Goal: Task Accomplishment & Management: Complete application form

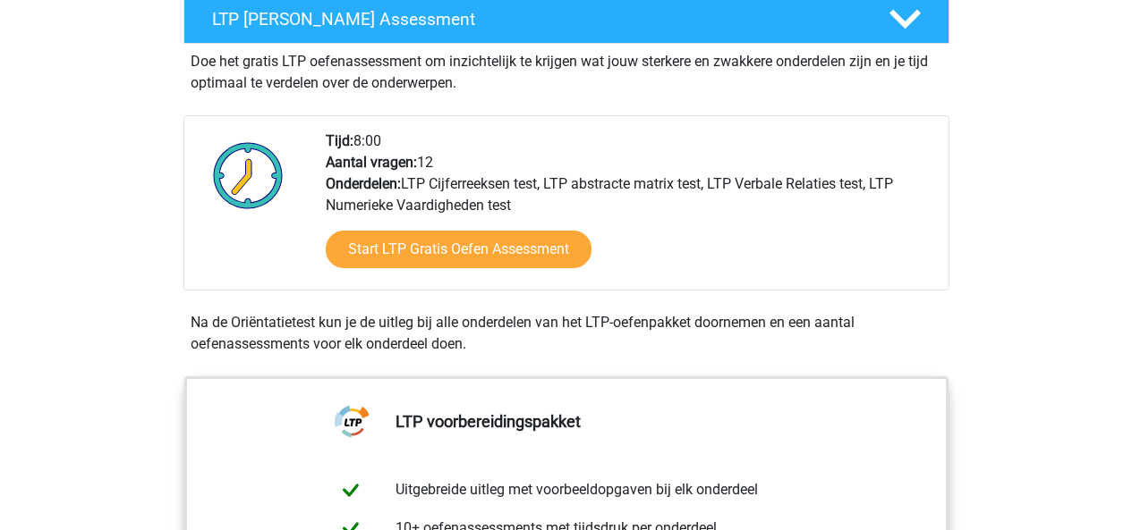
scroll to position [358, 0]
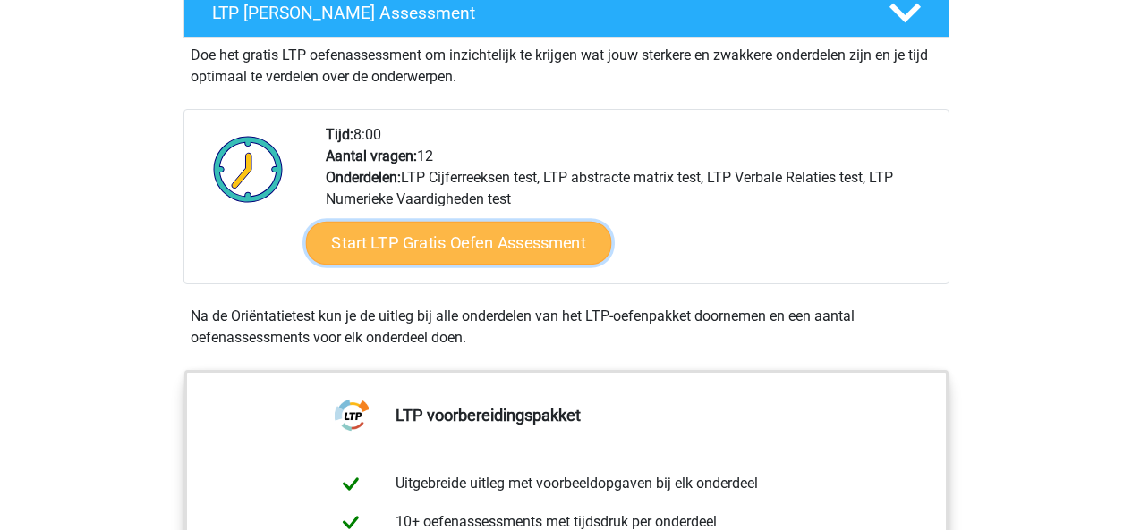
click at [422, 242] on link "Start LTP Gratis Oefen Assessment" at bounding box center [458, 243] width 306 height 43
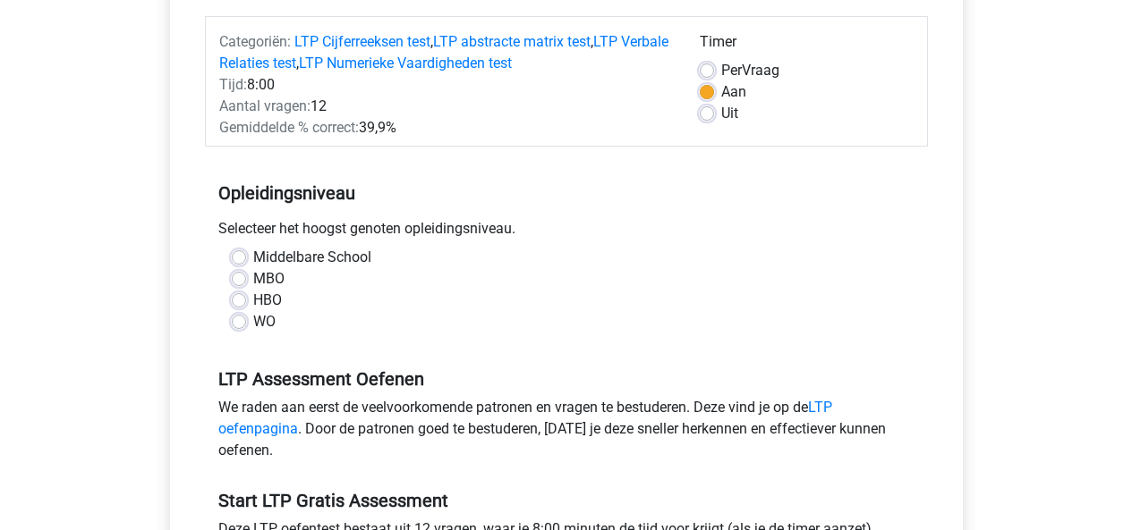
scroll to position [268, 0]
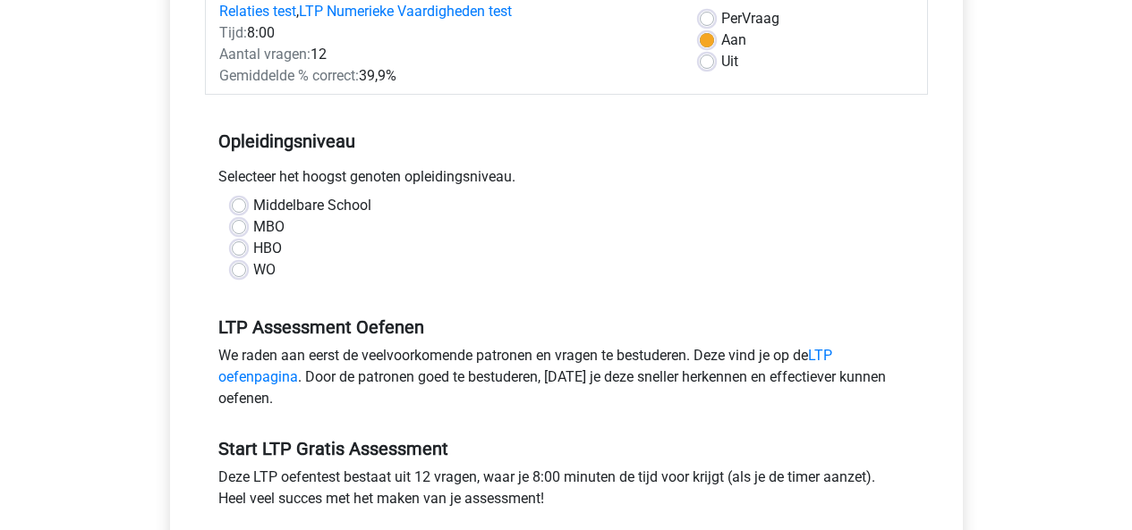
click at [253, 264] on label "WO" at bounding box center [264, 269] width 22 height 21
click at [235, 264] on input "WO" at bounding box center [239, 268] width 14 height 18
radio input "true"
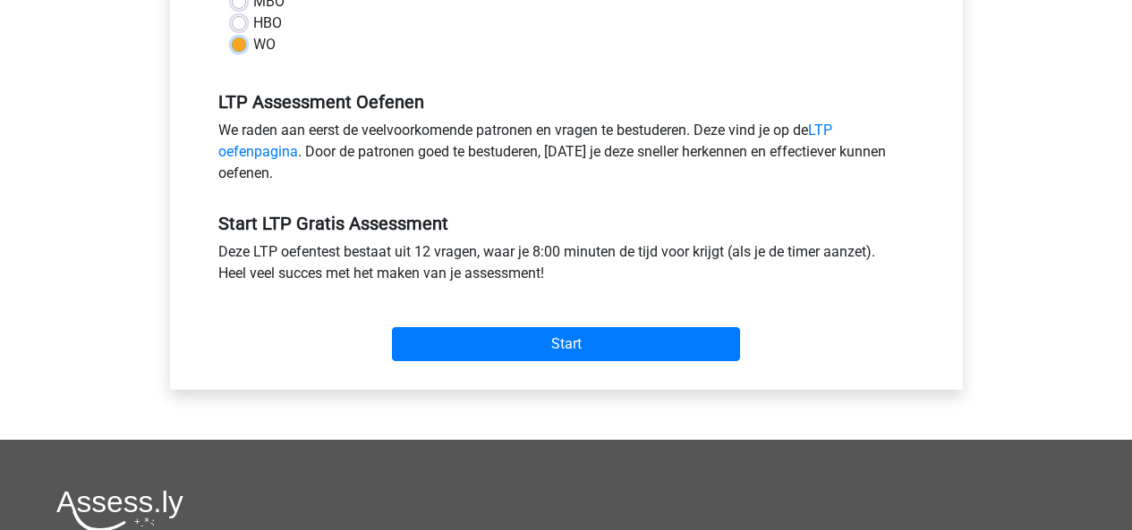
scroll to position [537, 0]
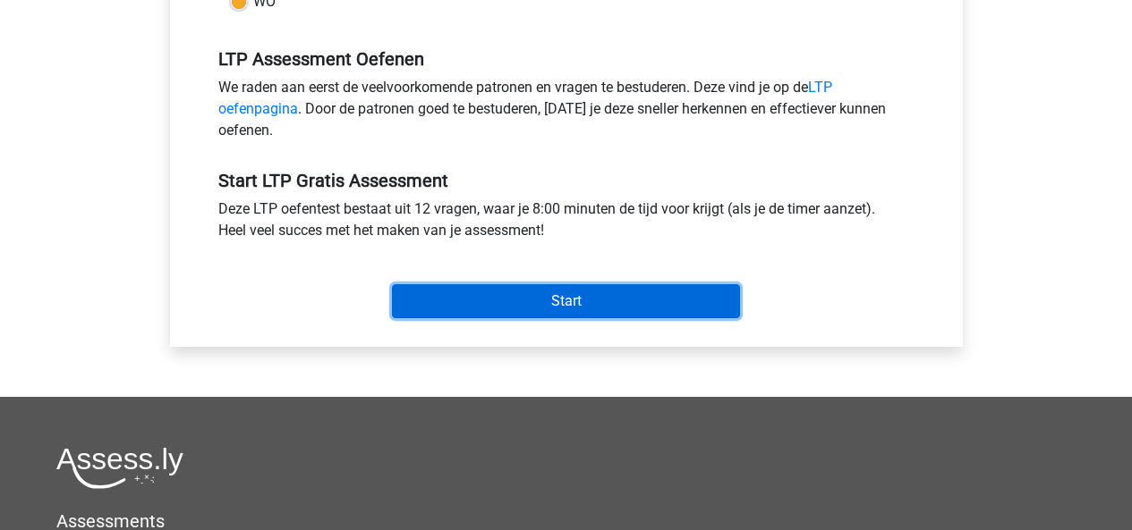
click at [441, 293] on input "Start" at bounding box center [566, 301] width 348 height 34
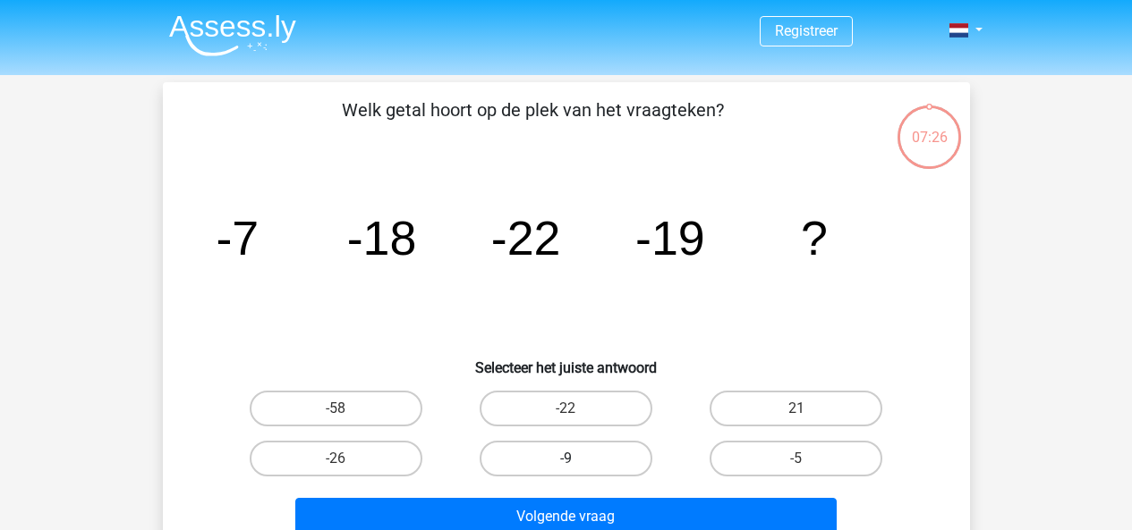
click at [625, 447] on label "-9" at bounding box center [565, 459] width 173 height 36
click at [577, 459] on input "-9" at bounding box center [571, 465] width 12 height 12
radio input "true"
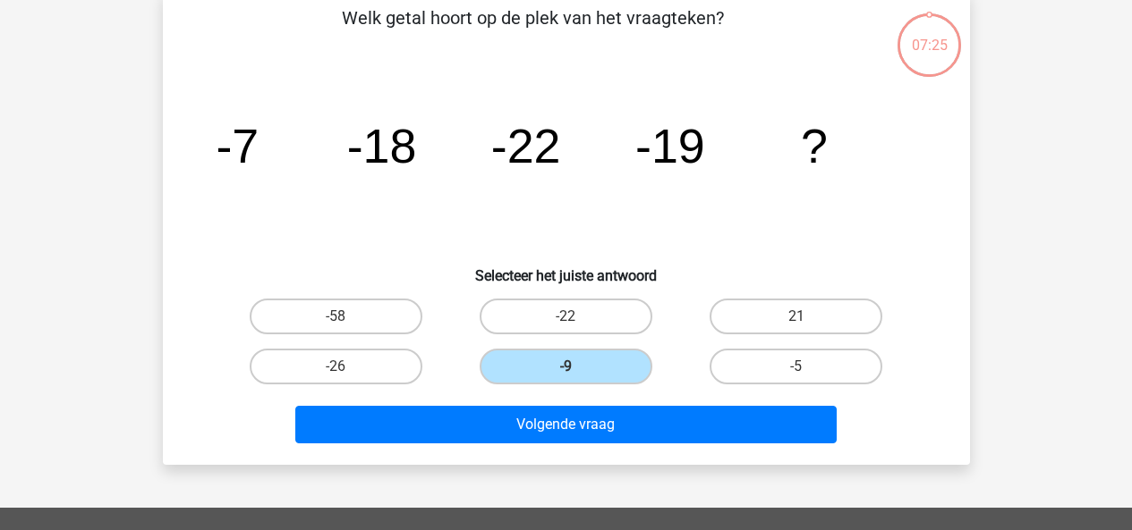
scroll to position [358, 0]
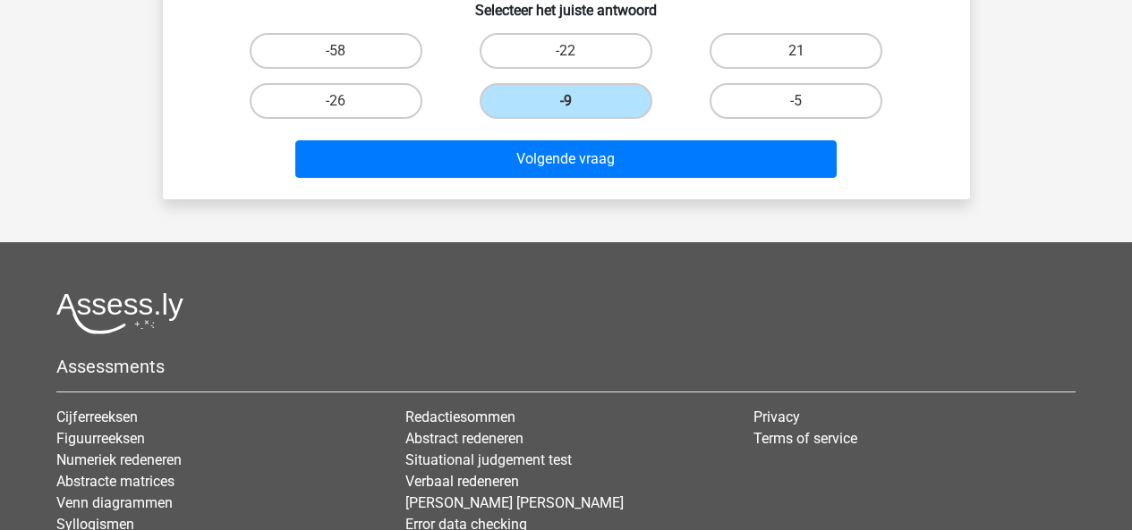
click at [680, 181] on div "Volgende vraag" at bounding box center [566, 162] width 691 height 45
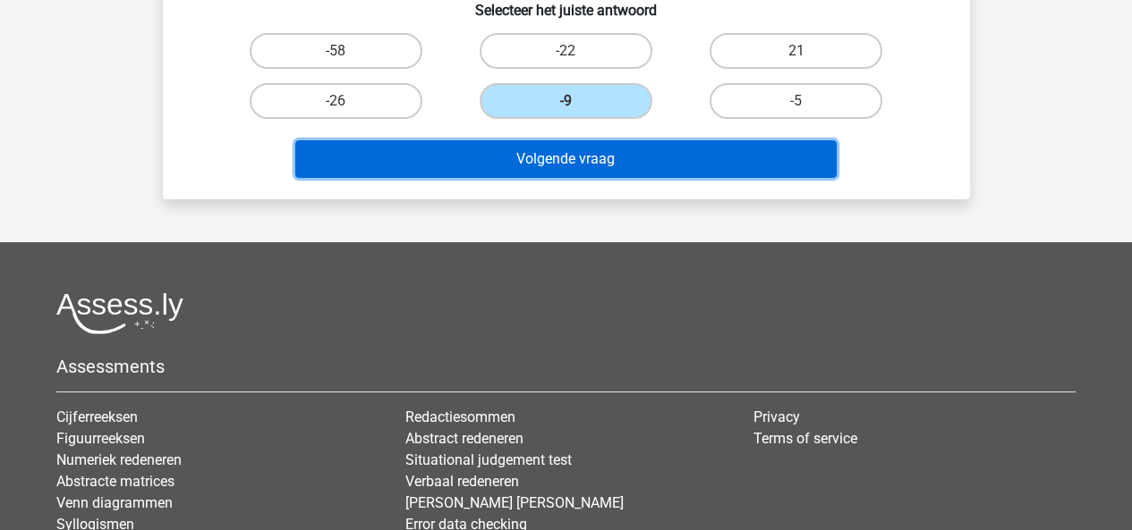
click at [687, 167] on button "Volgende vraag" at bounding box center [565, 159] width 541 height 38
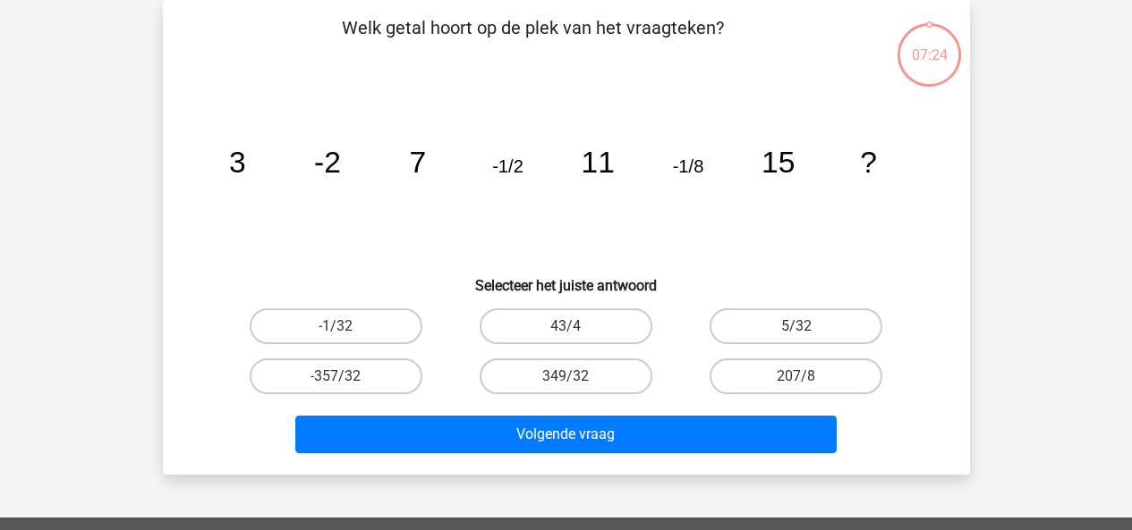
scroll to position [0, 0]
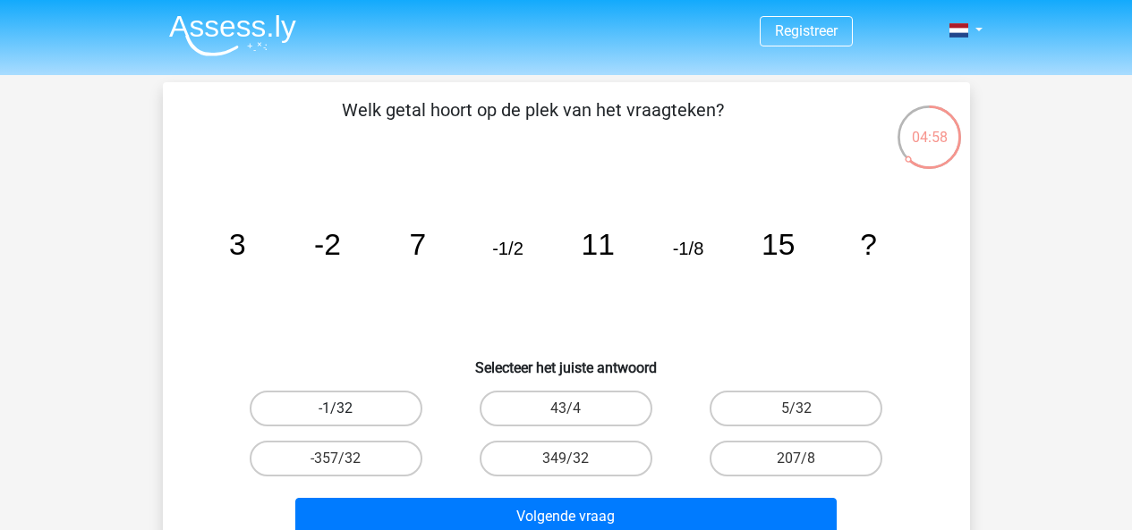
click at [396, 403] on label "-1/32" at bounding box center [336, 409] width 173 height 36
click at [347, 409] on input "-1/32" at bounding box center [341, 415] width 12 height 12
radio input "true"
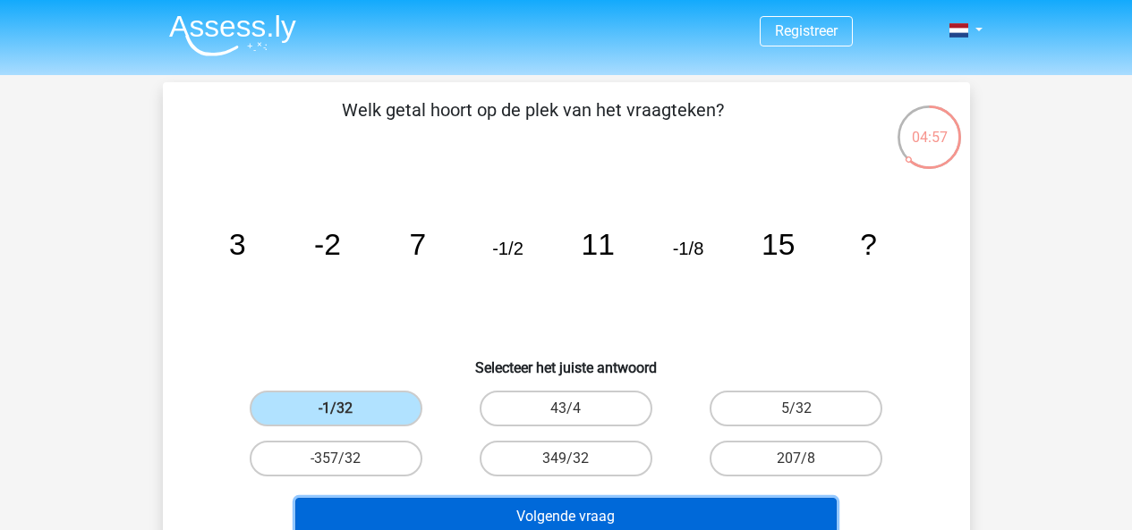
click at [623, 501] on button "Volgende vraag" at bounding box center [565, 517] width 541 height 38
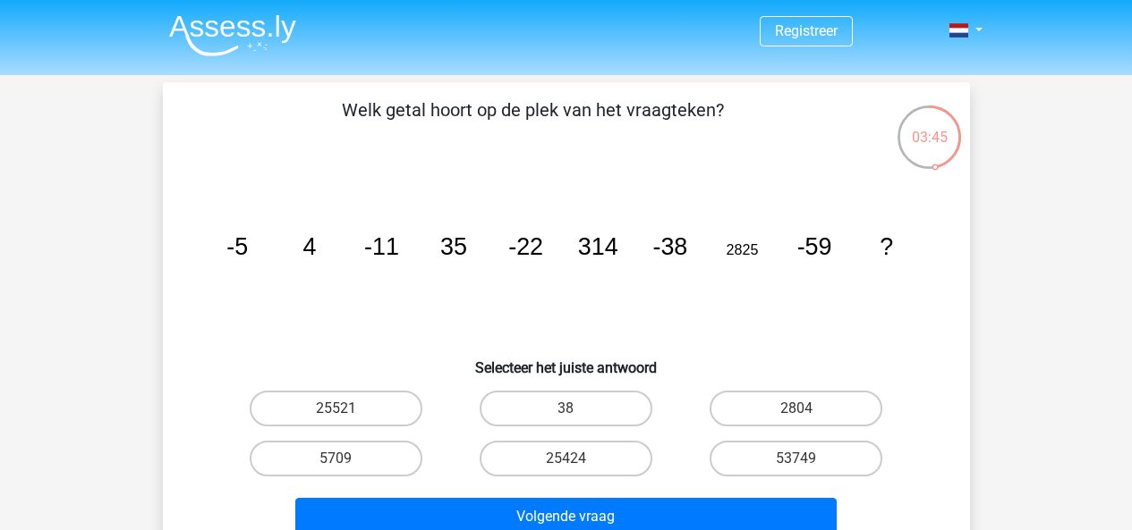
click at [534, 389] on div "38" at bounding box center [566, 409] width 230 height 50
click at [535, 400] on label "38" at bounding box center [565, 409] width 173 height 36
click at [565, 409] on input "38" at bounding box center [571, 415] width 12 height 12
radio input "true"
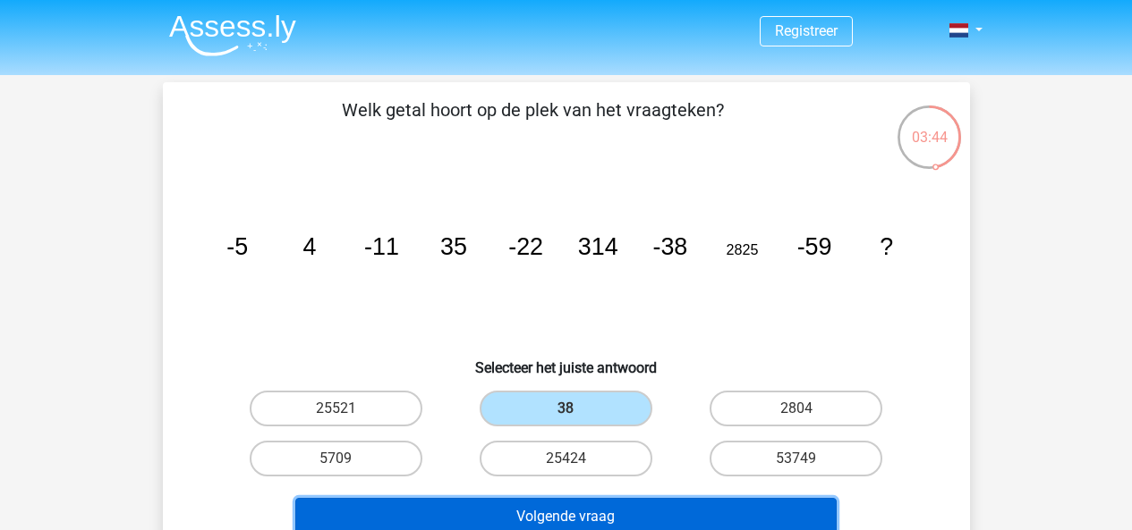
click at [598, 506] on button "Volgende vraag" at bounding box center [565, 517] width 541 height 38
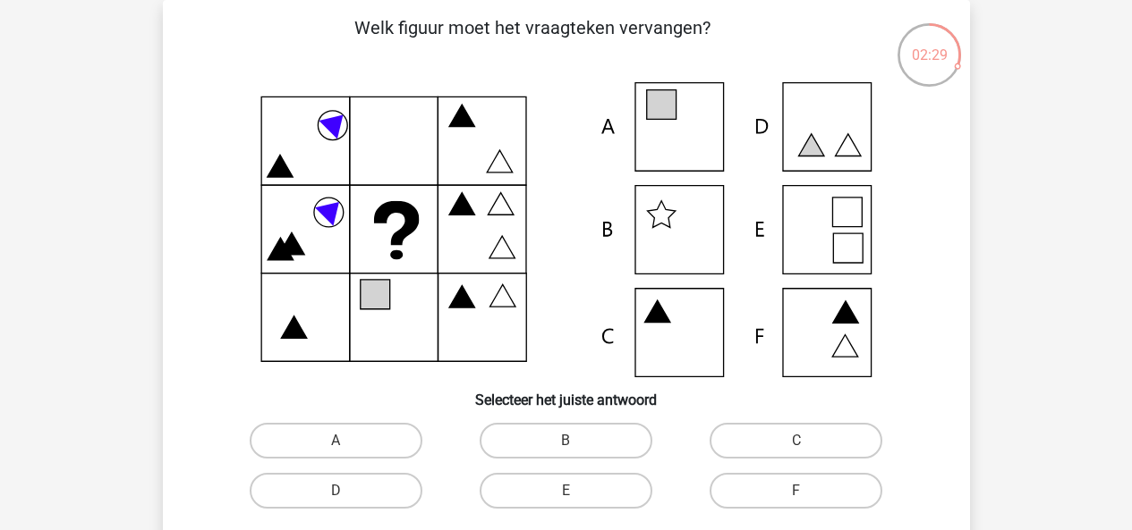
scroll to position [172, 0]
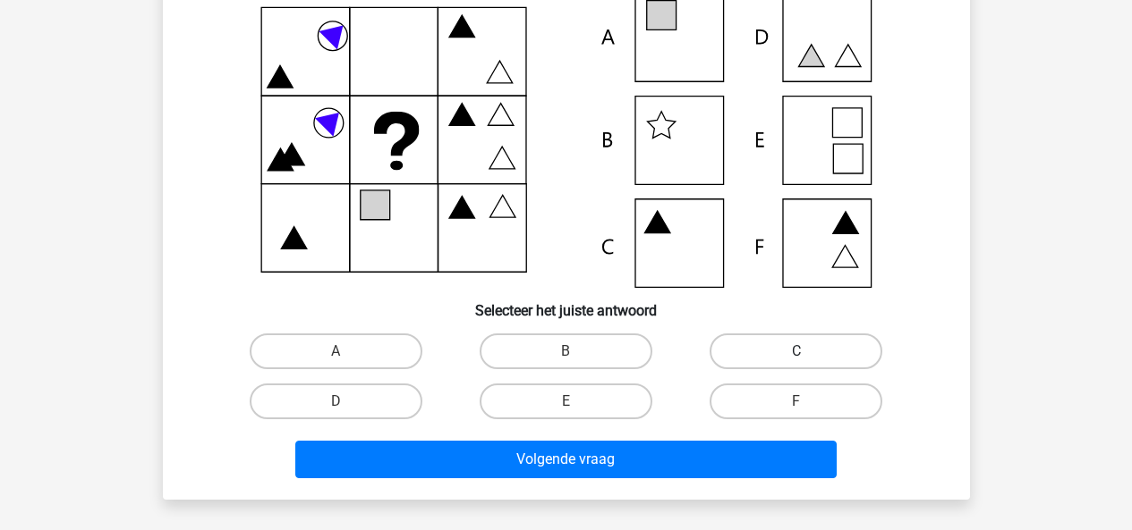
click at [751, 341] on label "C" at bounding box center [795, 352] width 173 height 36
click at [796, 352] on input "C" at bounding box center [802, 358] width 12 height 12
radio input "true"
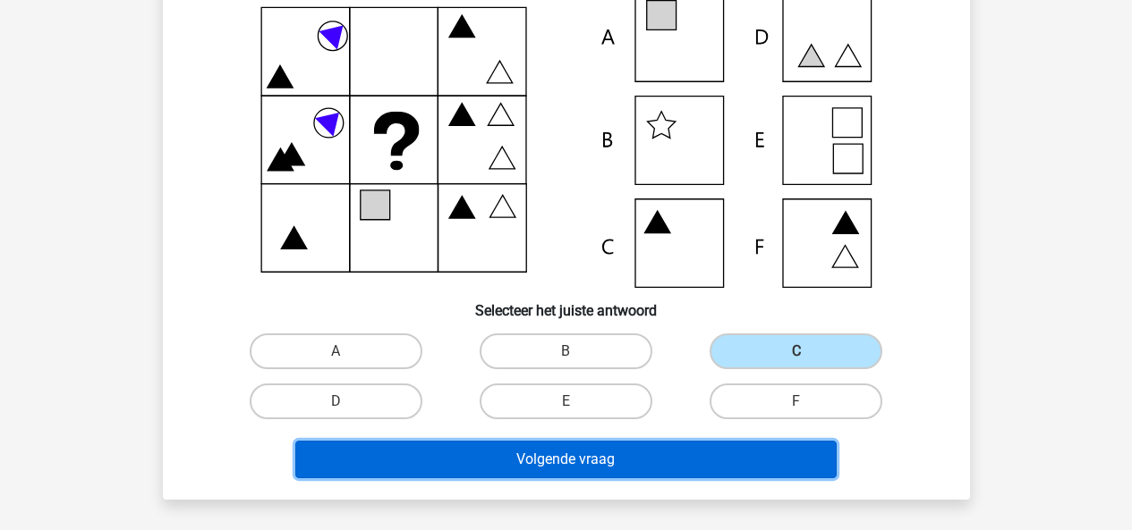
click at [693, 444] on button "Volgende vraag" at bounding box center [565, 460] width 541 height 38
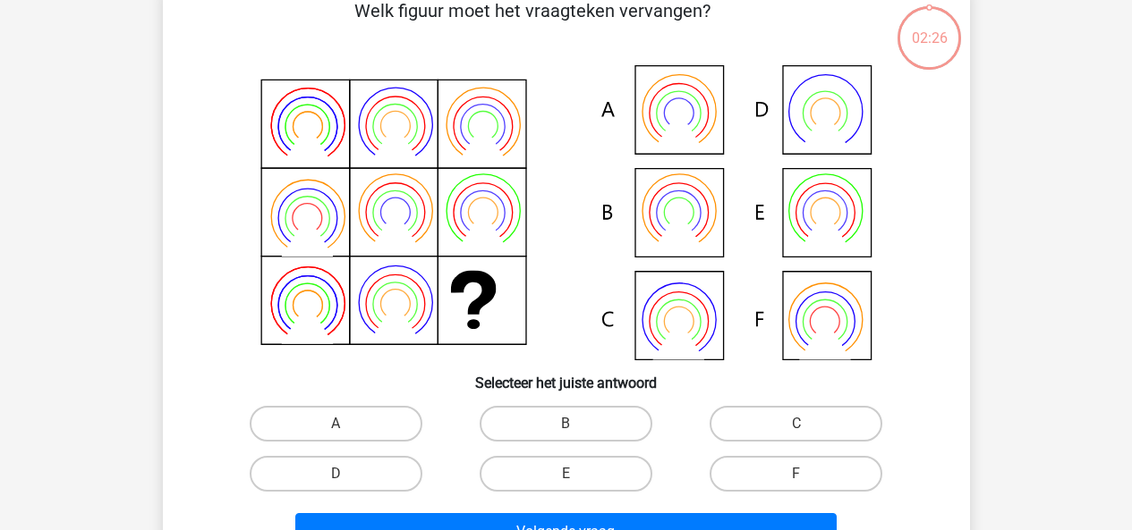
scroll to position [82, 0]
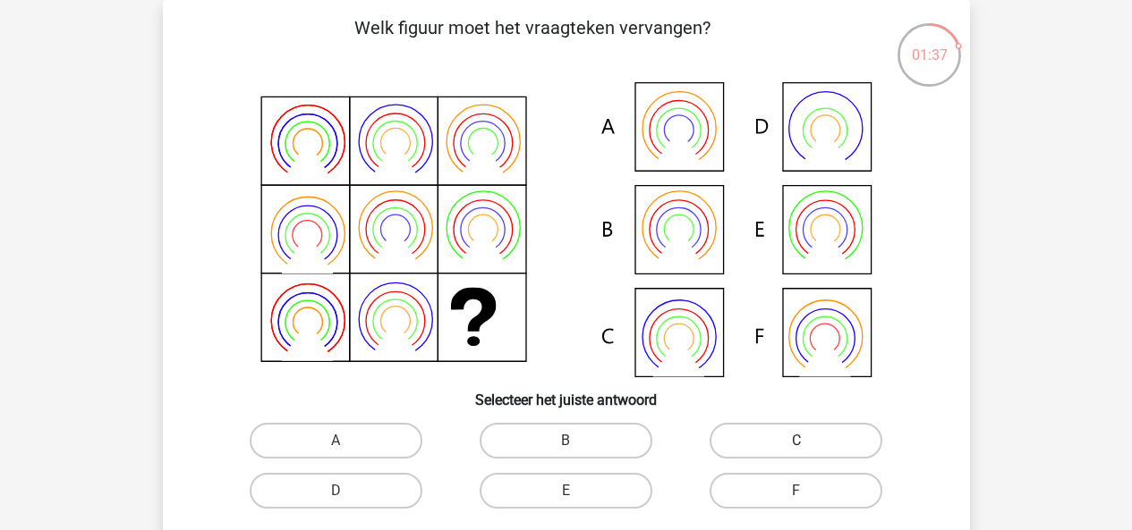
click at [784, 449] on label "C" at bounding box center [795, 441] width 173 height 36
click at [796, 449] on input "C" at bounding box center [802, 447] width 12 height 12
radio input "true"
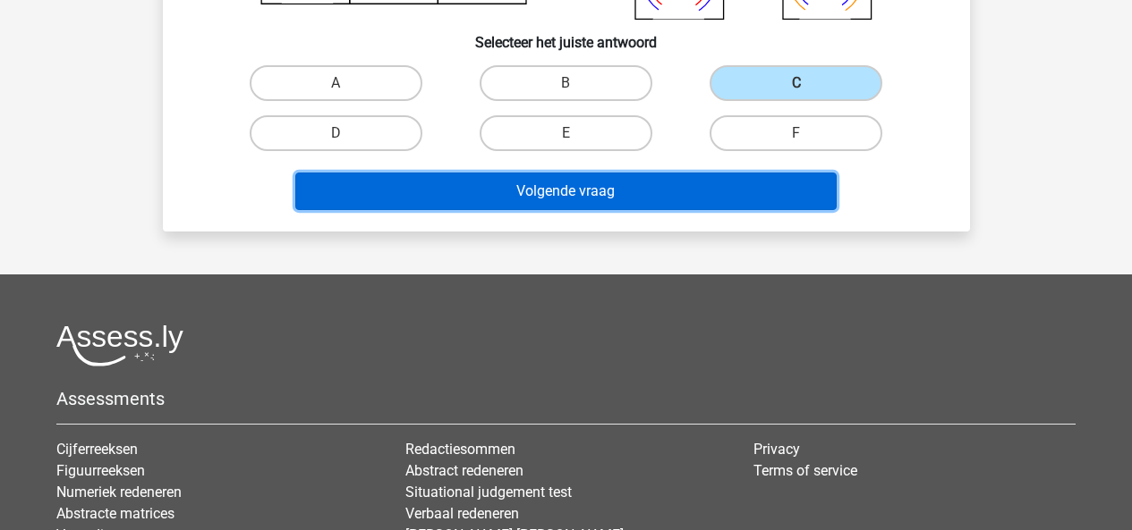
click at [678, 186] on button "Volgende vraag" at bounding box center [565, 192] width 541 height 38
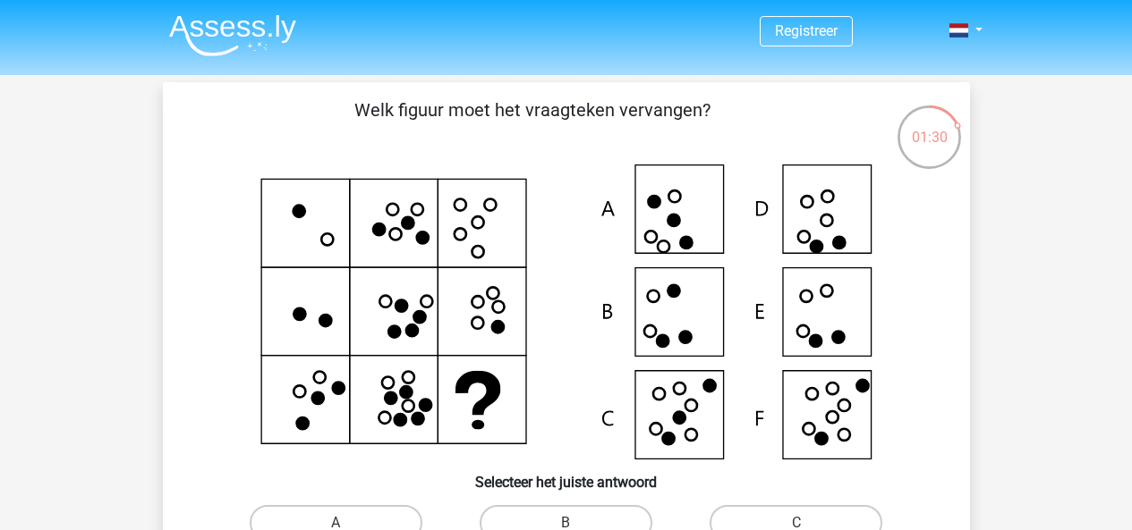
scroll to position [89, 0]
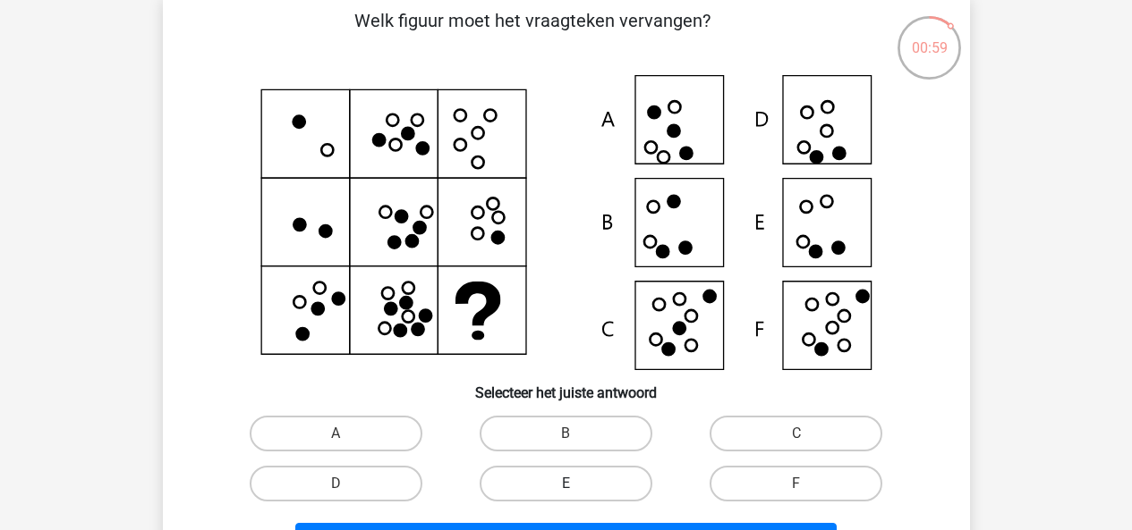
click at [578, 470] on label "E" at bounding box center [565, 484] width 173 height 36
click at [577, 484] on input "E" at bounding box center [571, 490] width 12 height 12
radio input "true"
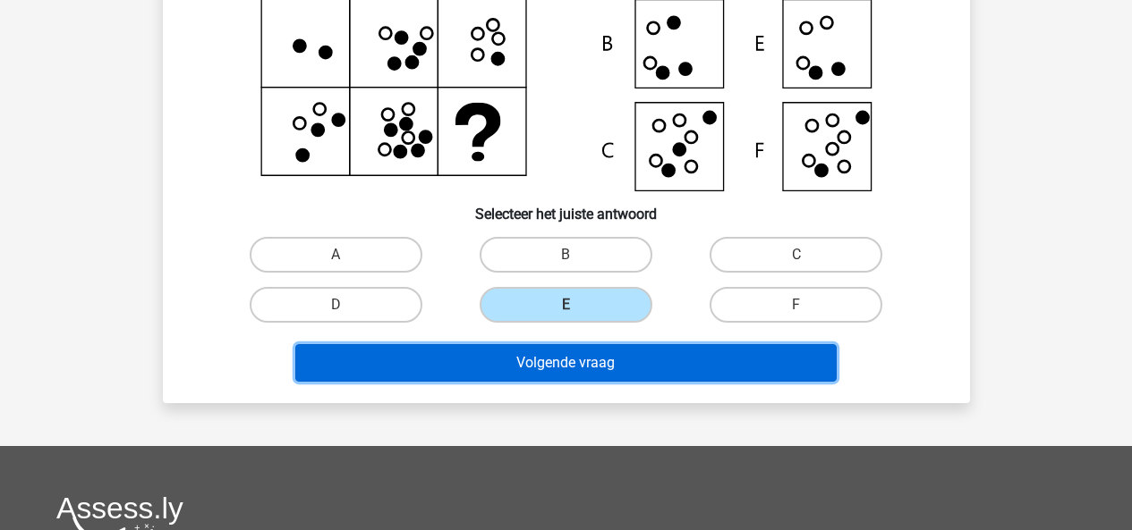
click at [660, 372] on button "Volgende vraag" at bounding box center [565, 363] width 541 height 38
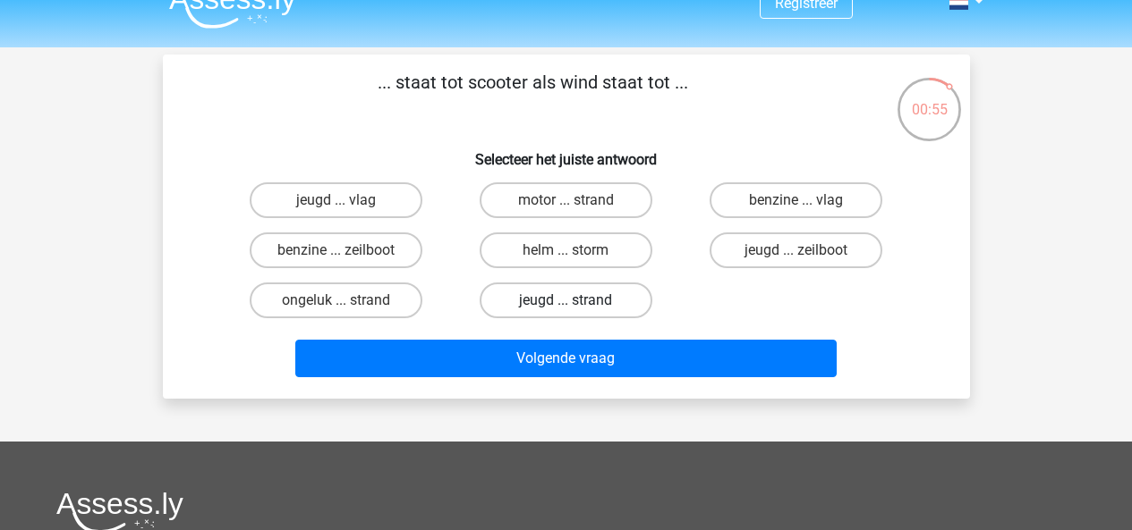
scroll to position [0, 0]
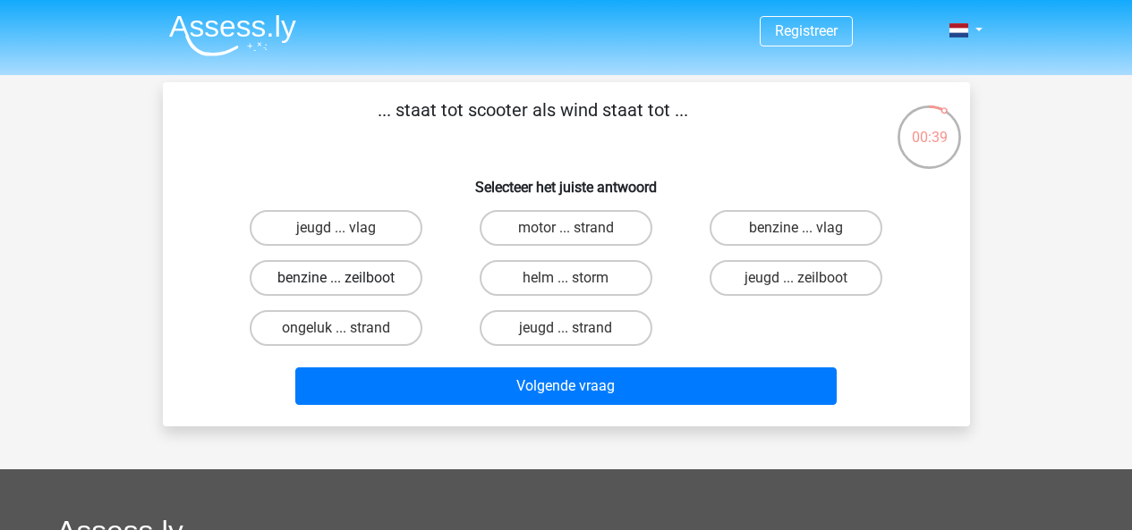
click at [383, 279] on label "benzine ... zeilboot" at bounding box center [336, 278] width 173 height 36
click at [347, 279] on input "benzine ... zeilboot" at bounding box center [341, 284] width 12 height 12
radio input "true"
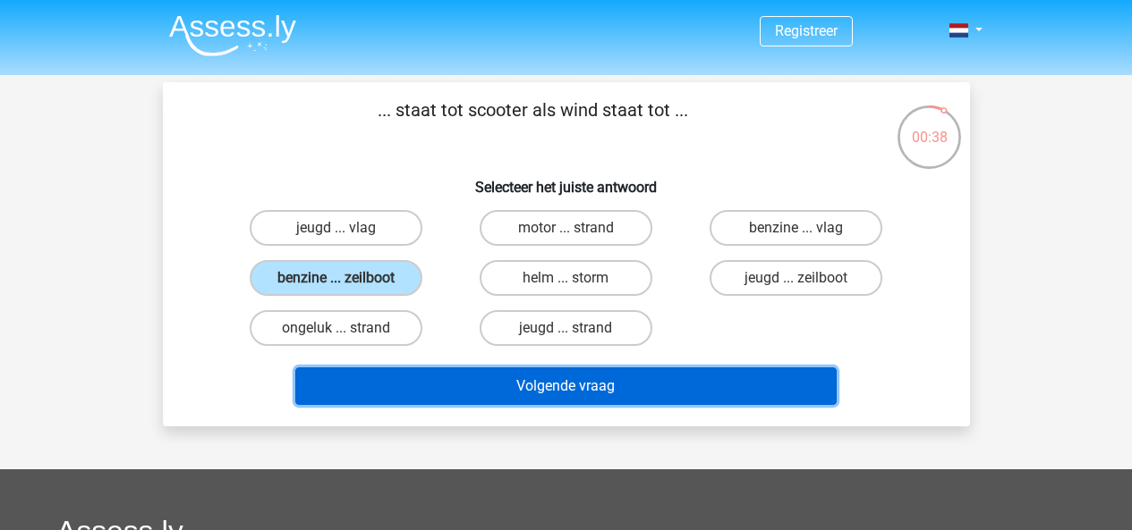
click at [565, 372] on button "Volgende vraag" at bounding box center [565, 387] width 541 height 38
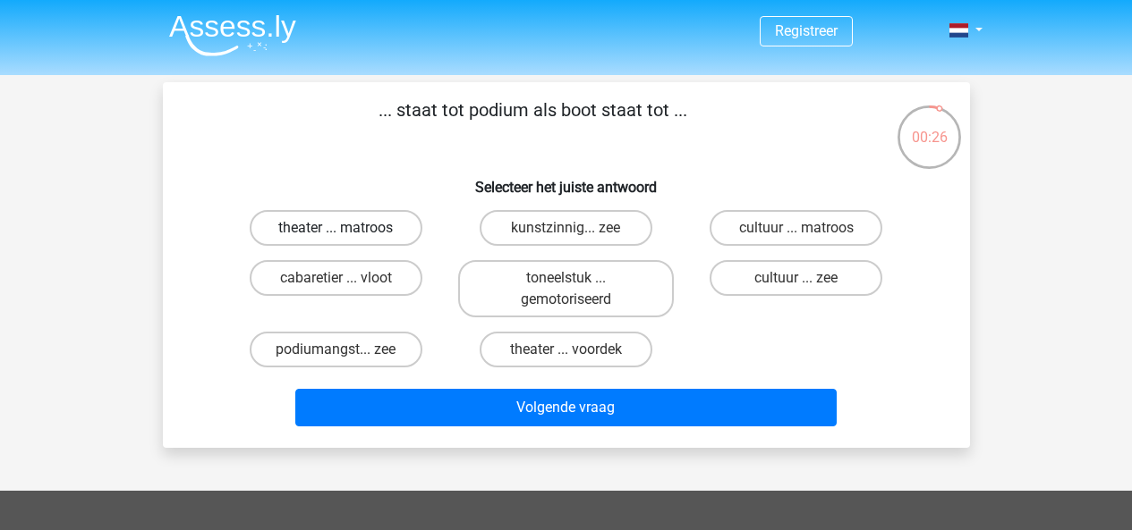
click at [373, 225] on label "theater ... matroos" at bounding box center [336, 228] width 173 height 36
click at [347, 228] on input "theater ... matroos" at bounding box center [341, 234] width 12 height 12
radio input "true"
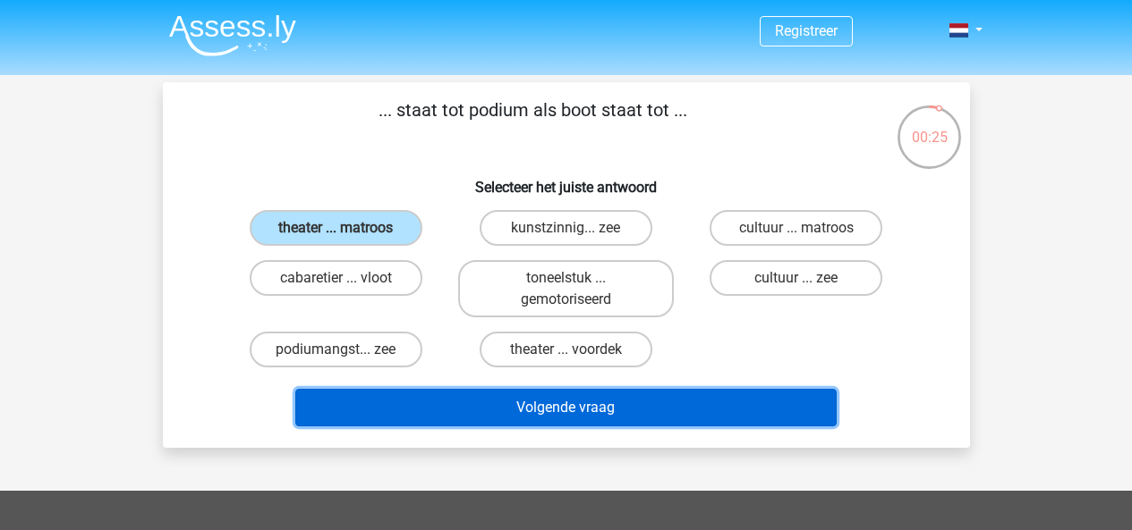
click at [484, 406] on button "Volgende vraag" at bounding box center [565, 408] width 541 height 38
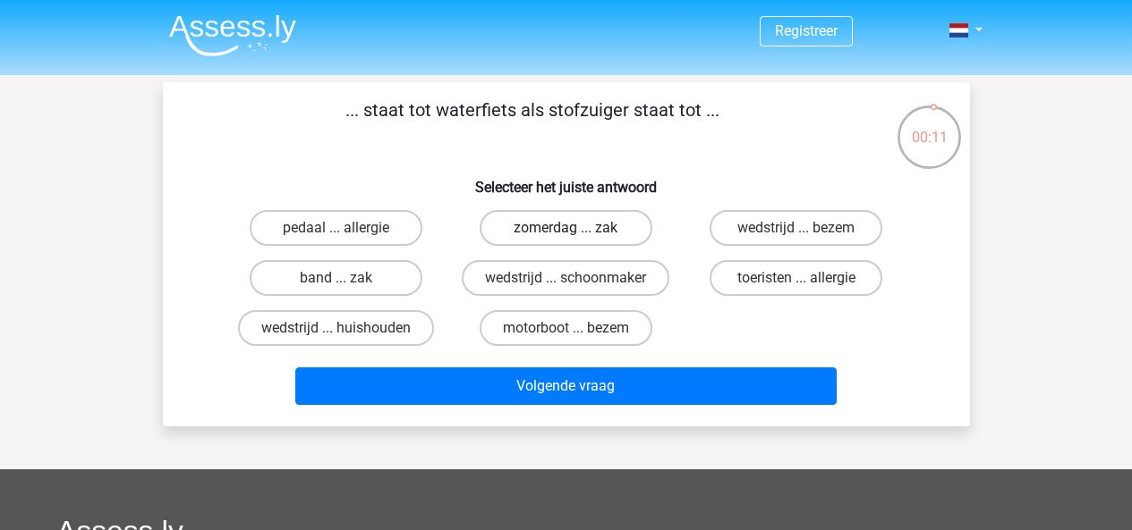
click at [627, 221] on label "zomerdag ... zak" at bounding box center [565, 228] width 173 height 36
click at [577, 228] on input "zomerdag ... zak" at bounding box center [571, 234] width 12 height 12
radio input "true"
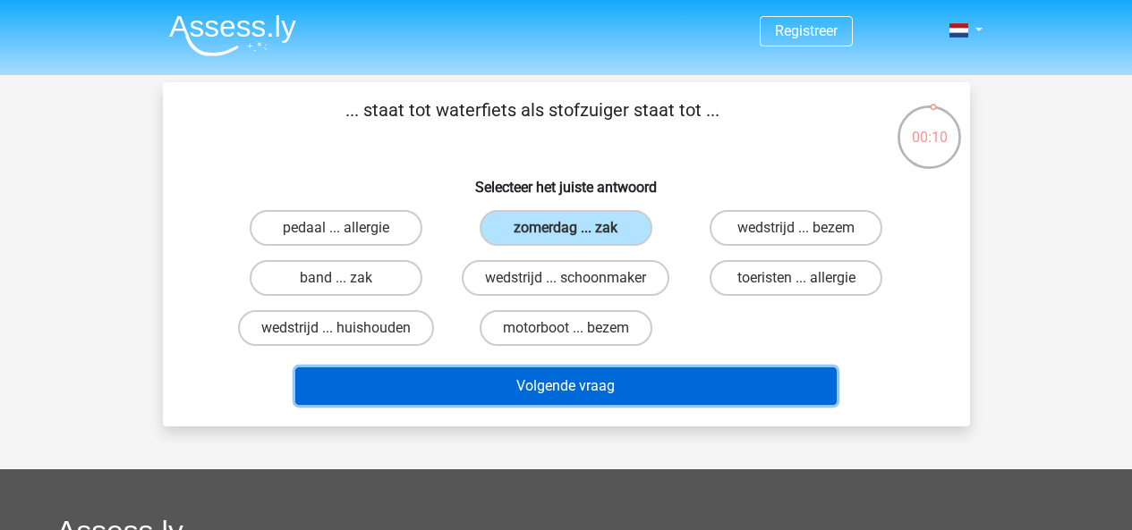
click at [572, 374] on button "Volgende vraag" at bounding box center [565, 387] width 541 height 38
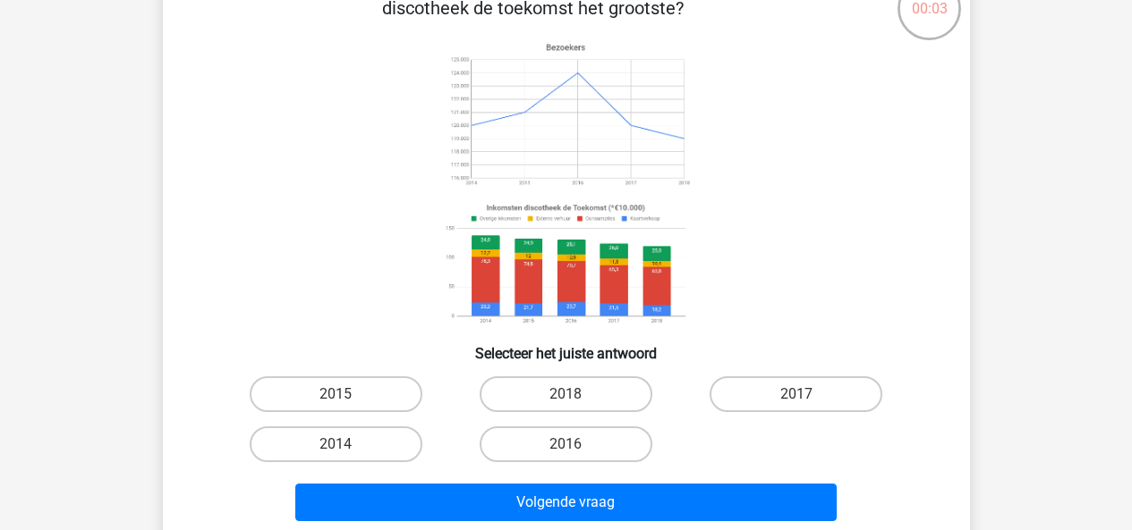
scroll to position [89, 0]
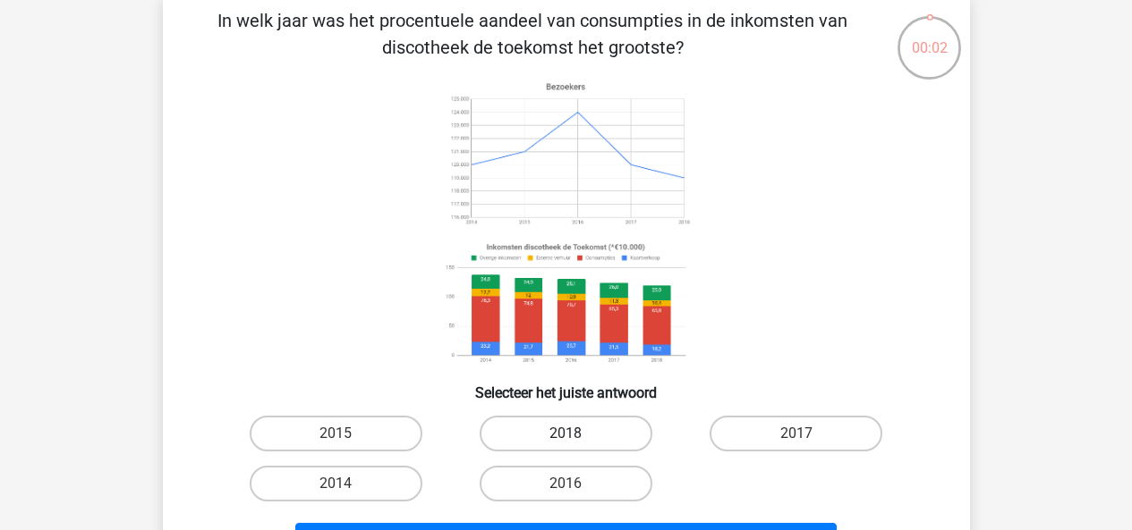
click at [581, 426] on label "2018" at bounding box center [565, 434] width 173 height 36
click at [577, 434] on input "2018" at bounding box center [571, 440] width 12 height 12
radio input "true"
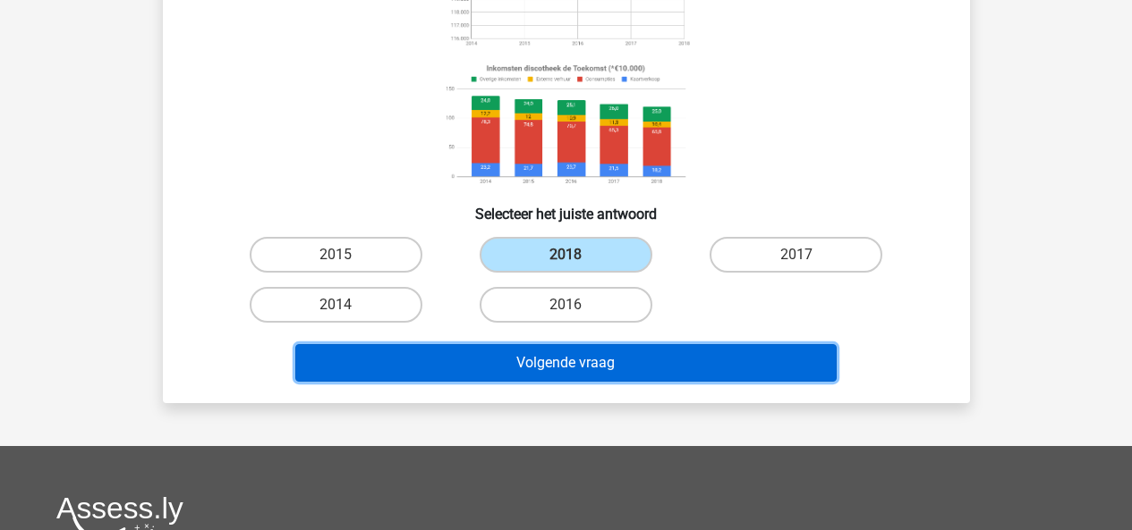
click at [632, 365] on button "Volgende vraag" at bounding box center [565, 363] width 541 height 38
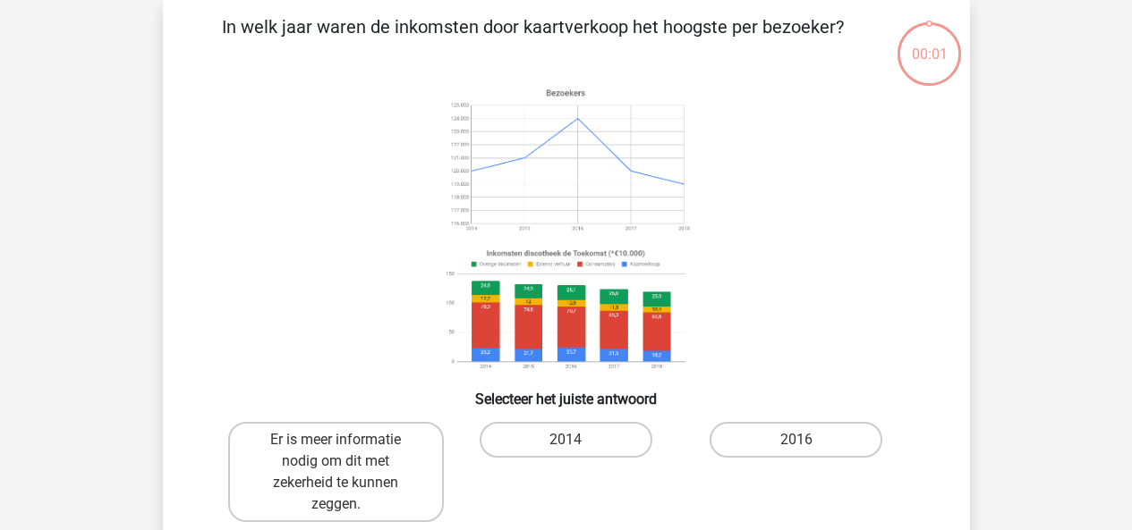
scroll to position [82, 0]
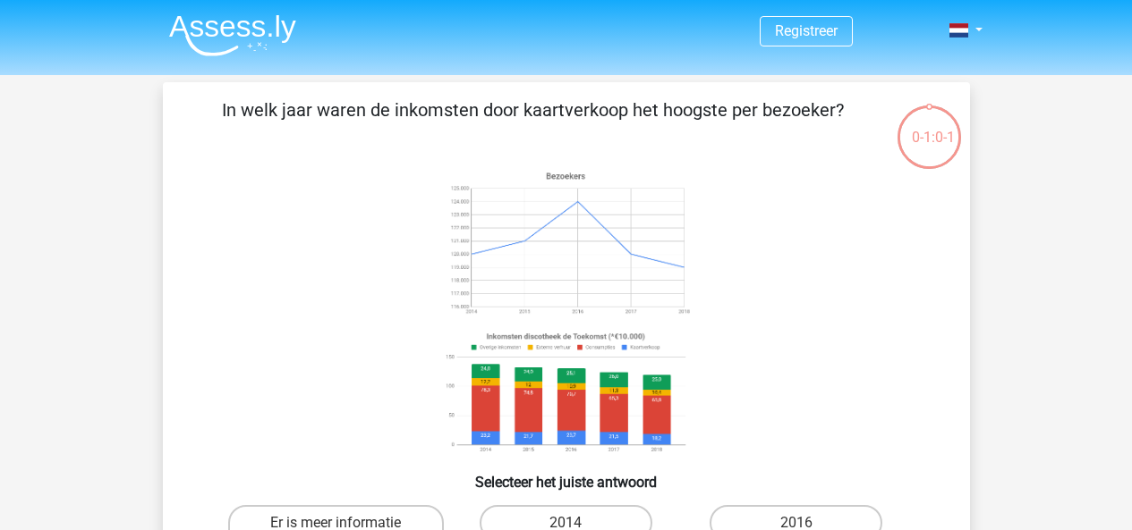
scroll to position [82, 0]
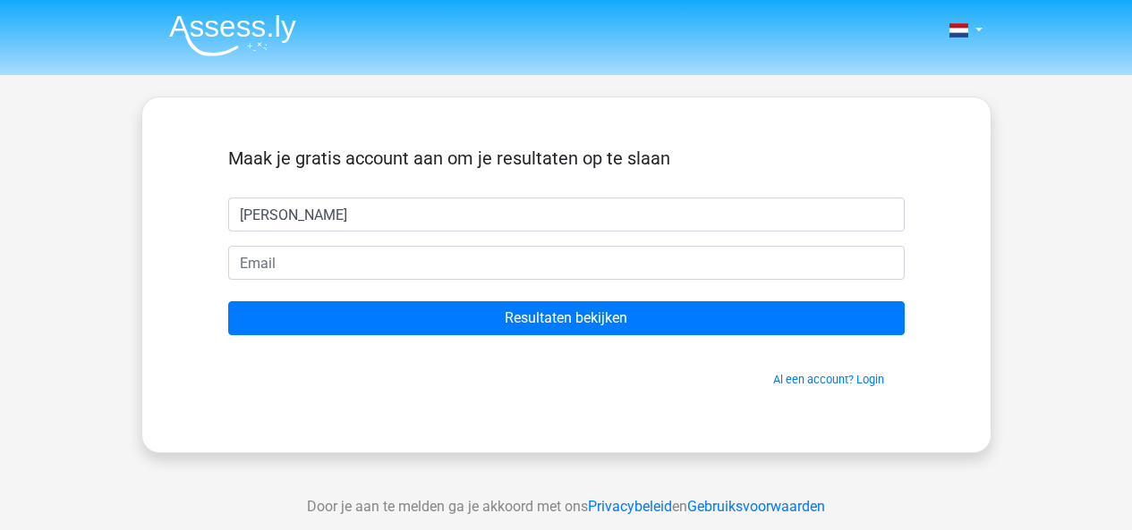
type input "[PERSON_NAME]"
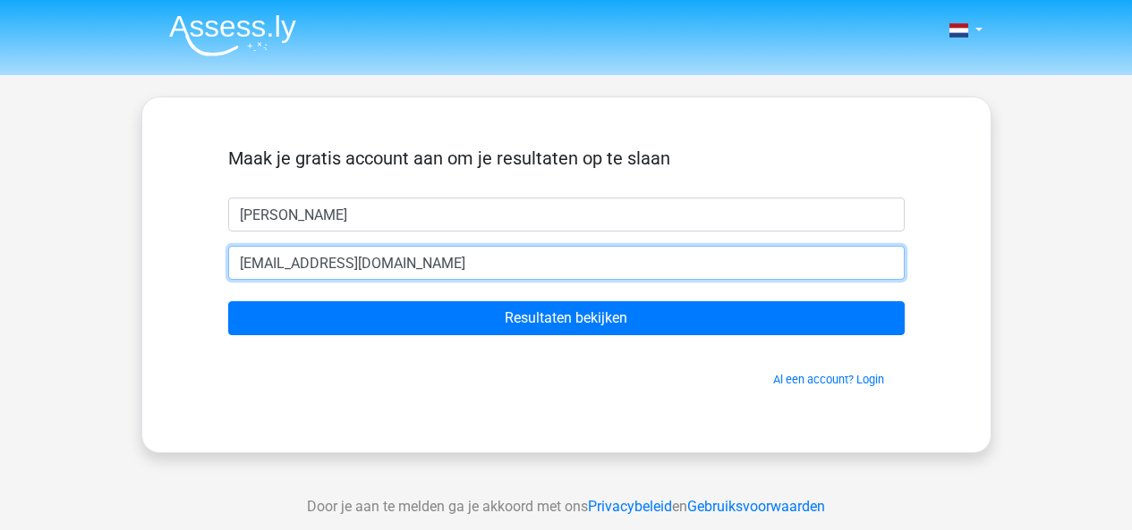
type input "[EMAIL_ADDRESS][DOMAIN_NAME]"
click at [228, 301] on input "Resultaten bekijken" at bounding box center [566, 318] width 676 height 34
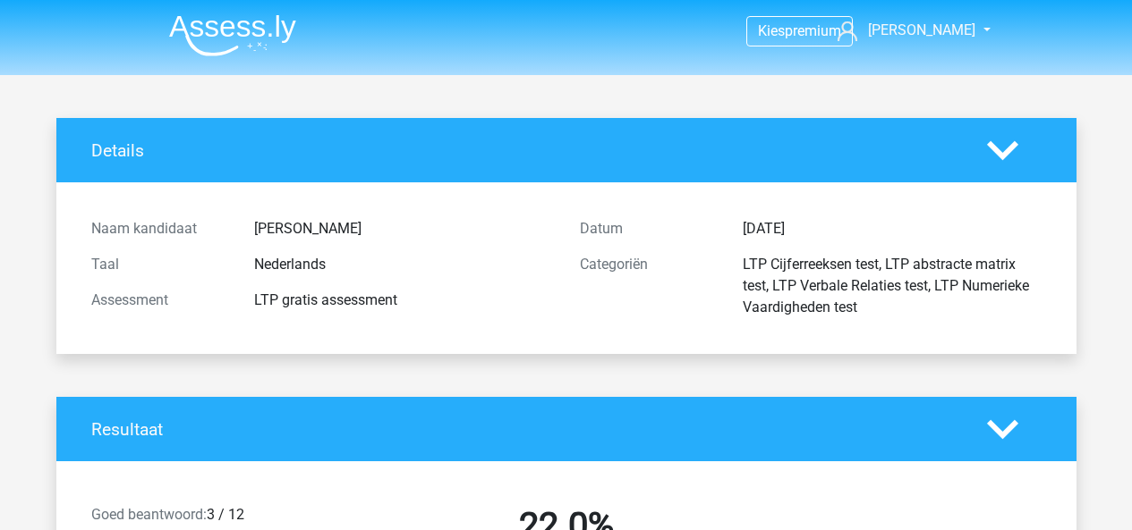
click at [247, 59] on nav "Kies premium [GEOGRAPHIC_DATA] [EMAIL_ADDRESS][DOMAIN_NAME]" at bounding box center [566, 32] width 823 height 58
click at [256, 40] on img at bounding box center [232, 35] width 127 height 42
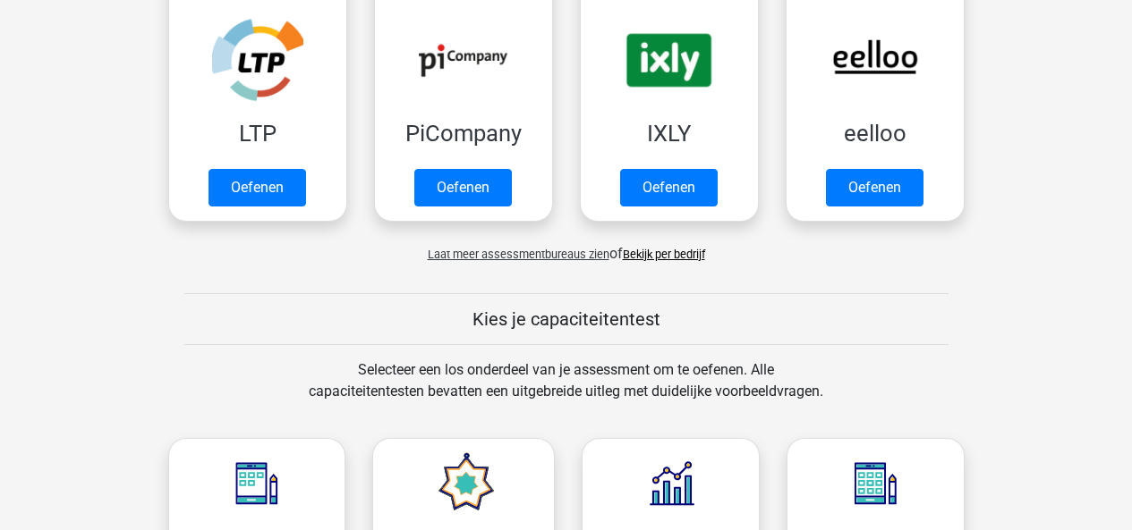
scroll to position [447, 0]
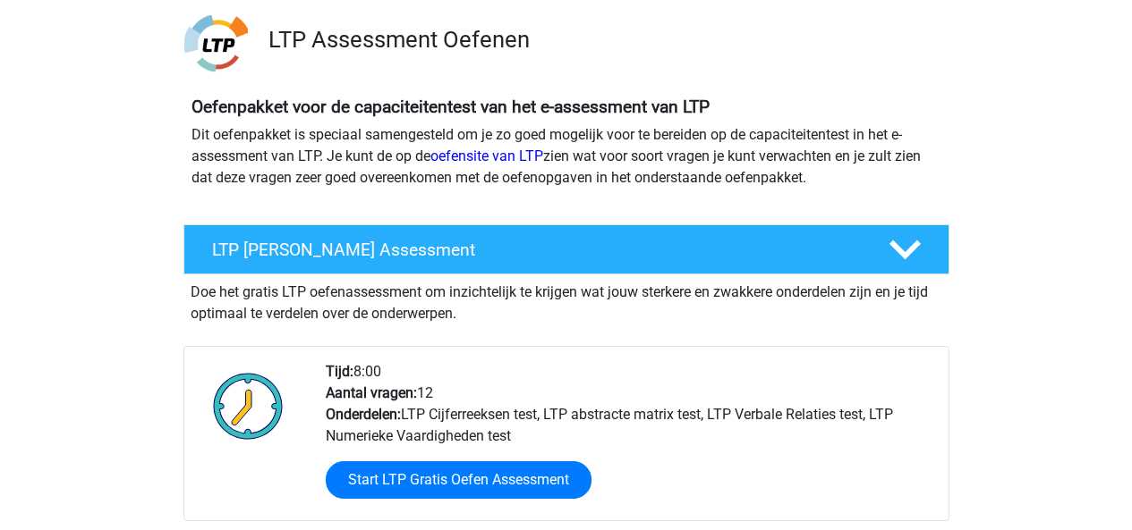
scroll to position [89, 0]
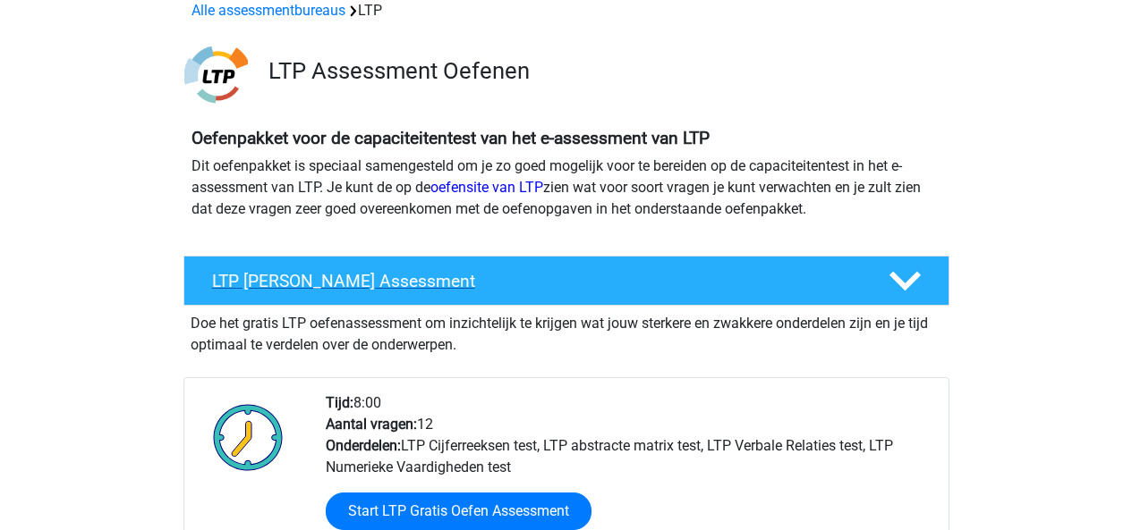
click at [323, 276] on h4 "LTP [PERSON_NAME] Assessment" at bounding box center [536, 281] width 648 height 21
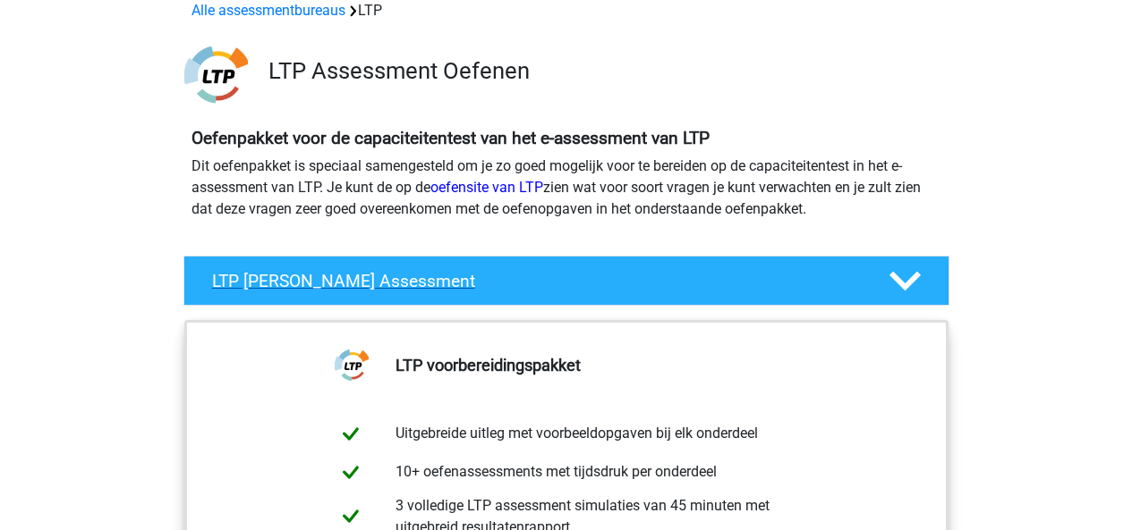
click at [343, 271] on h4 "LTP [PERSON_NAME] Assessment" at bounding box center [536, 281] width 648 height 21
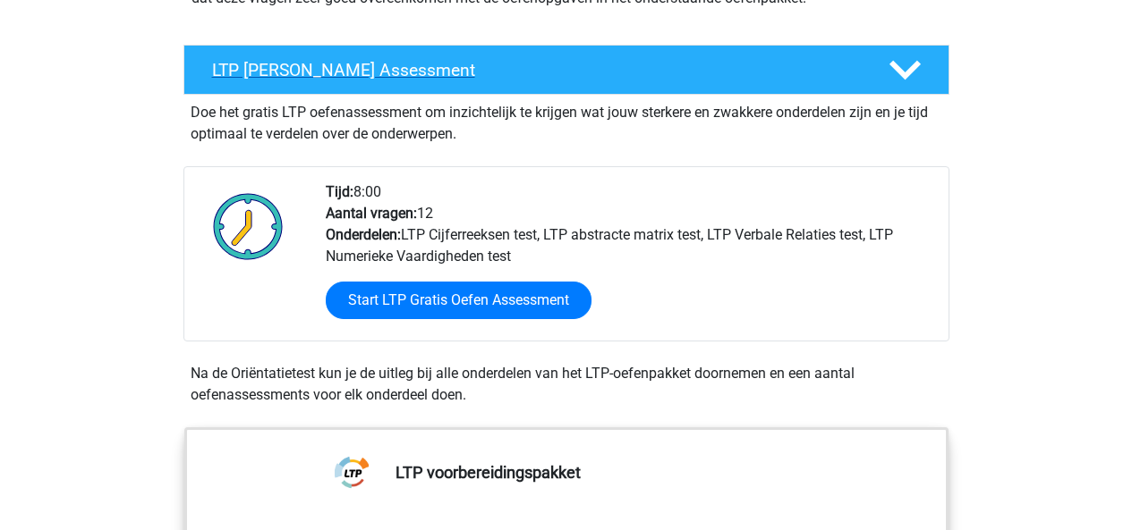
scroll to position [358, 0]
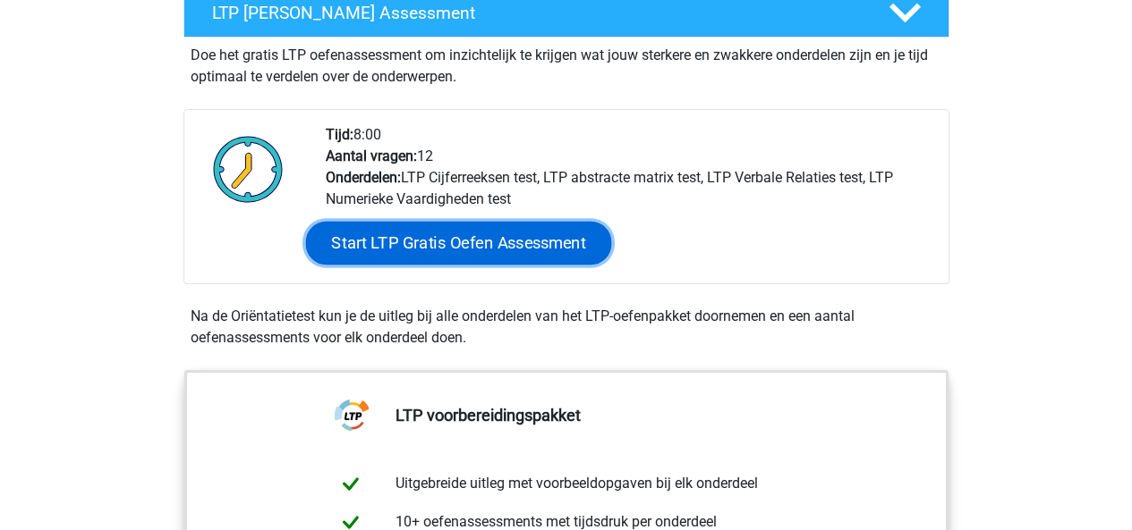
click at [428, 251] on link "Start LTP Gratis Oefen Assessment" at bounding box center [458, 243] width 306 height 43
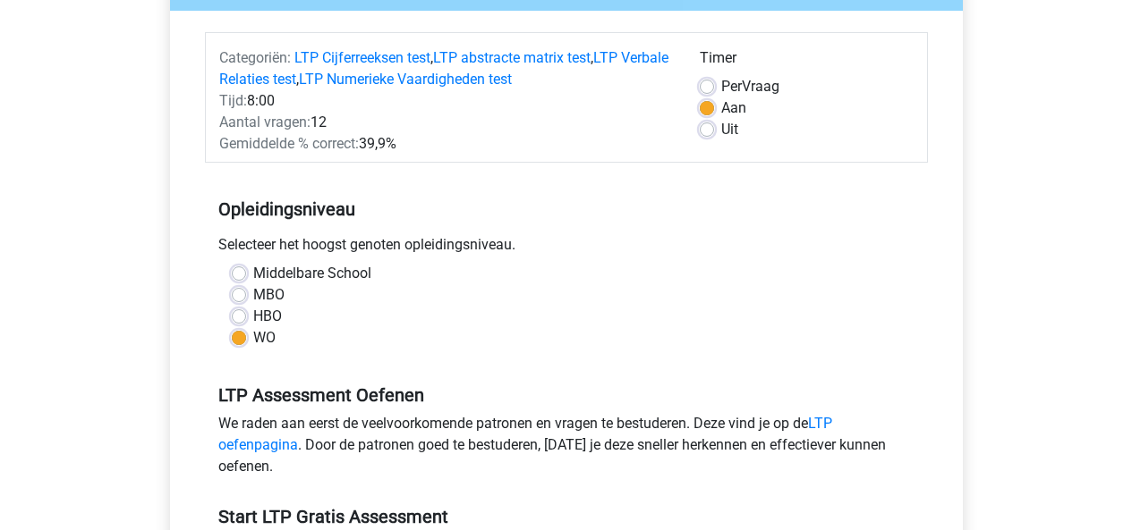
scroll to position [268, 0]
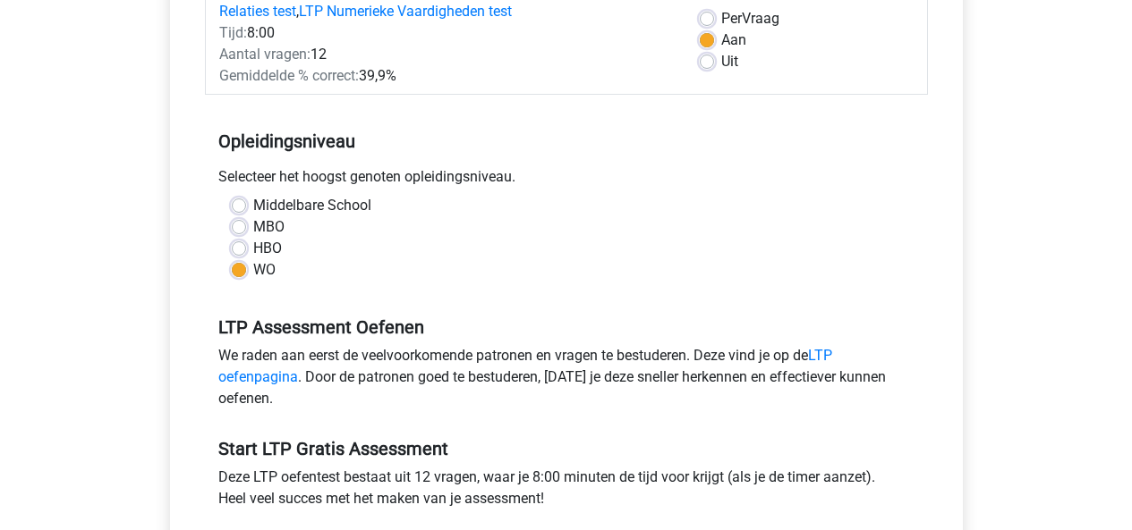
click at [253, 243] on label "HBO" at bounding box center [267, 248] width 29 height 21
click at [239, 243] on input "HBO" at bounding box center [239, 247] width 14 height 18
radio input "true"
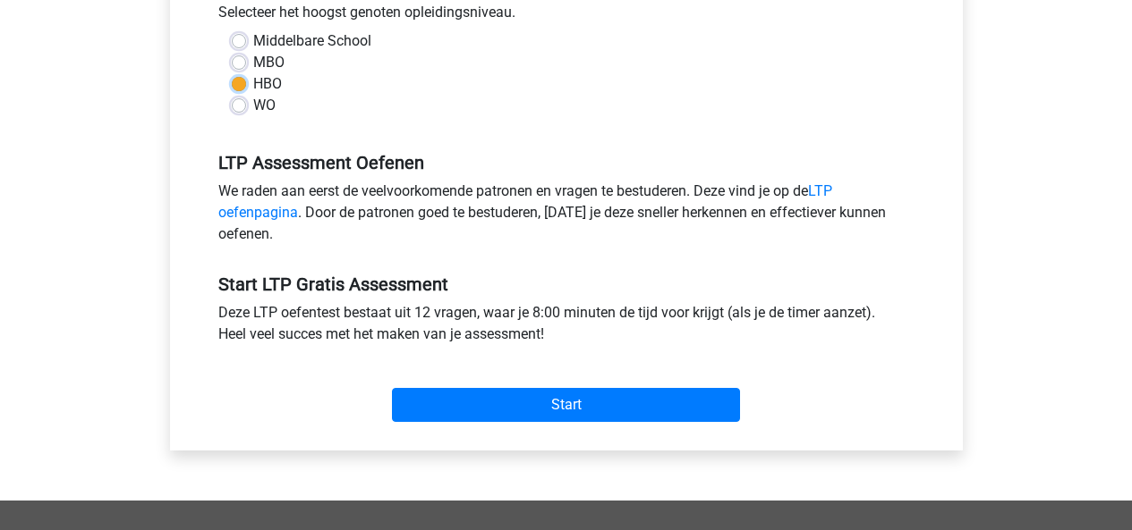
scroll to position [447, 0]
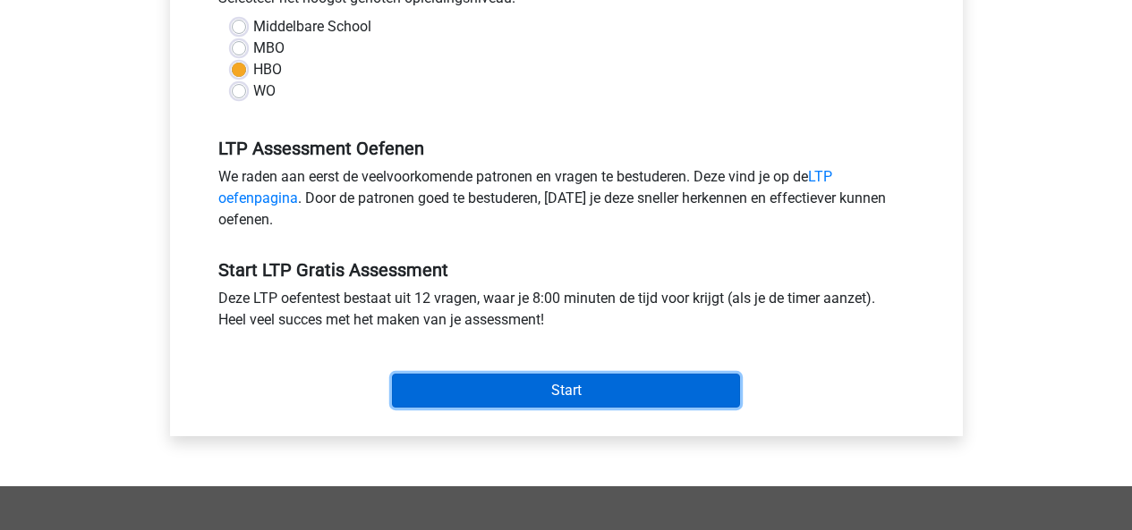
click at [553, 382] on input "Start" at bounding box center [566, 391] width 348 height 34
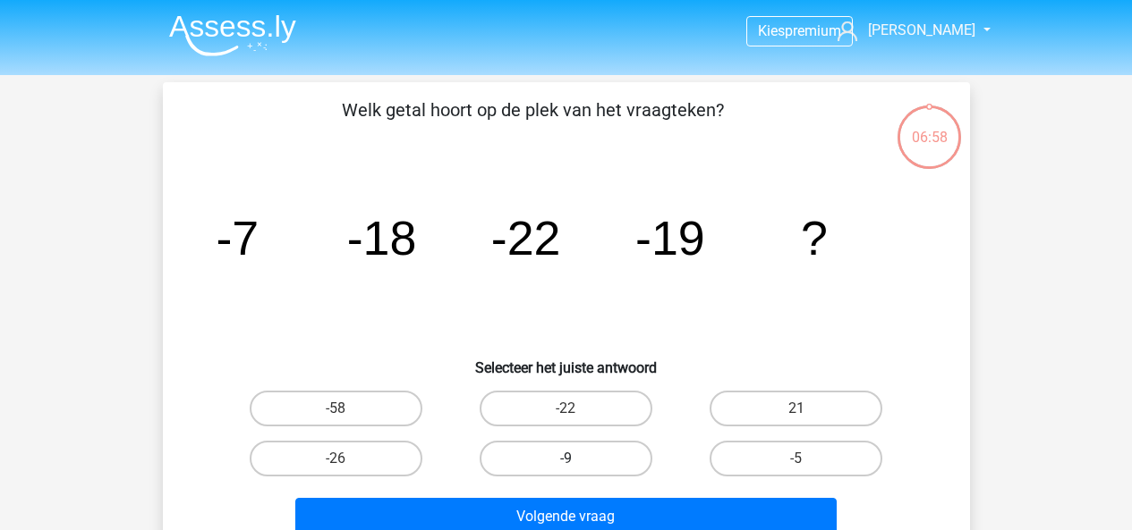
click at [632, 445] on label "-9" at bounding box center [565, 459] width 173 height 36
click at [577, 459] on input "-9" at bounding box center [571, 465] width 12 height 12
radio input "true"
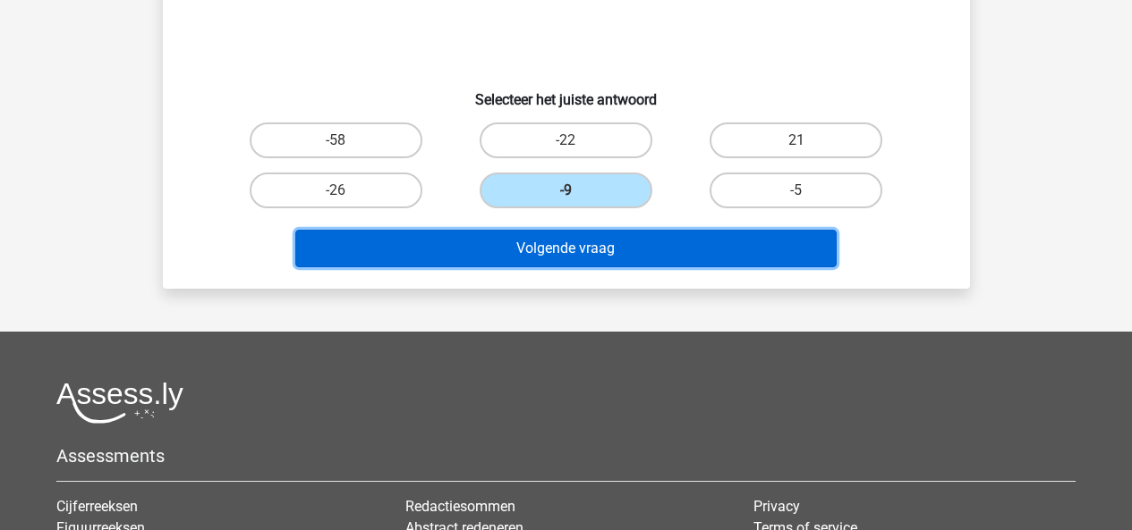
click at [666, 255] on button "Volgende vraag" at bounding box center [565, 249] width 541 height 38
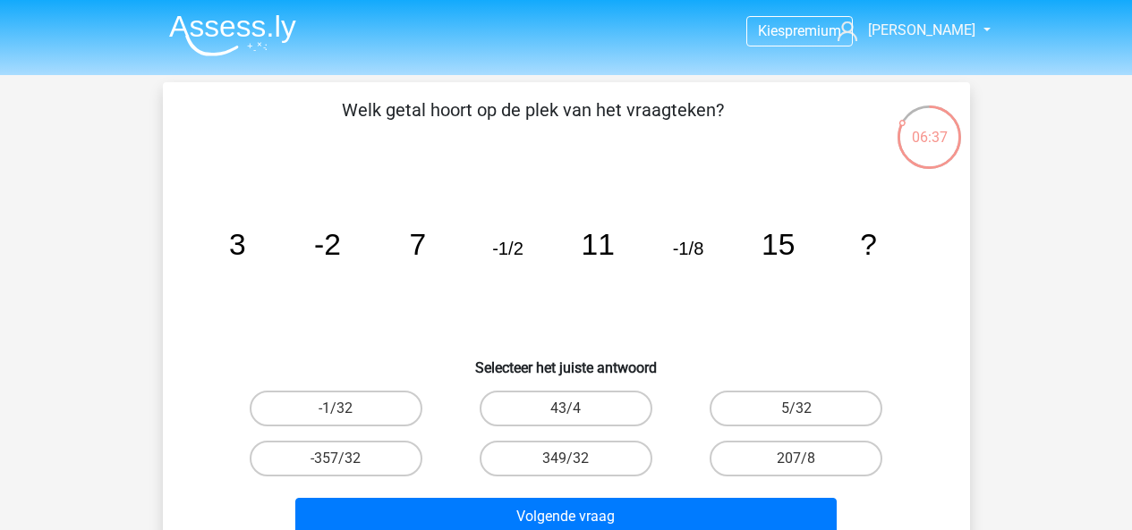
scroll to position [89, 0]
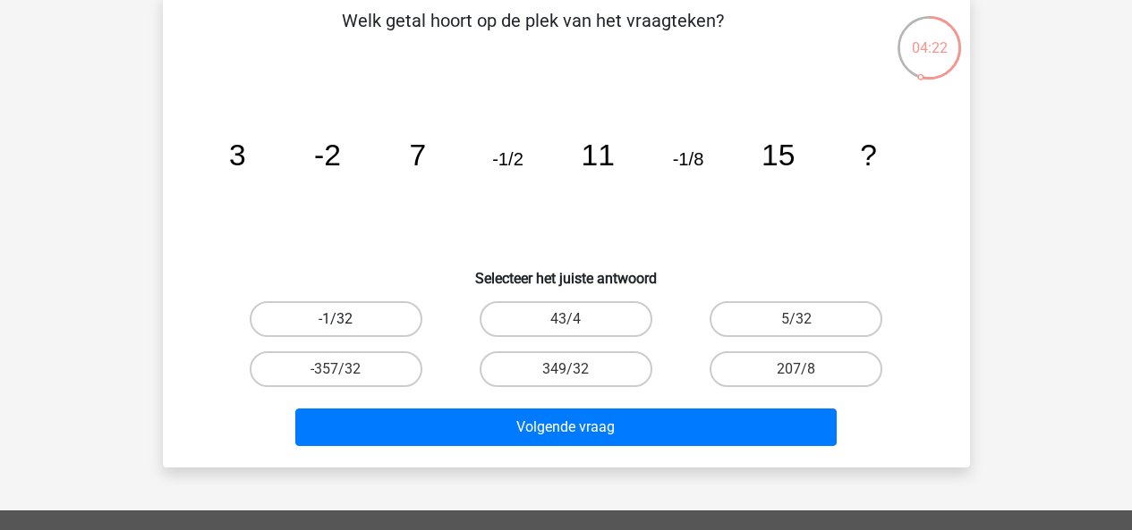
click at [327, 323] on label "-1/32" at bounding box center [336, 319] width 173 height 36
click at [335, 323] on input "-1/32" at bounding box center [341, 325] width 12 height 12
radio input "true"
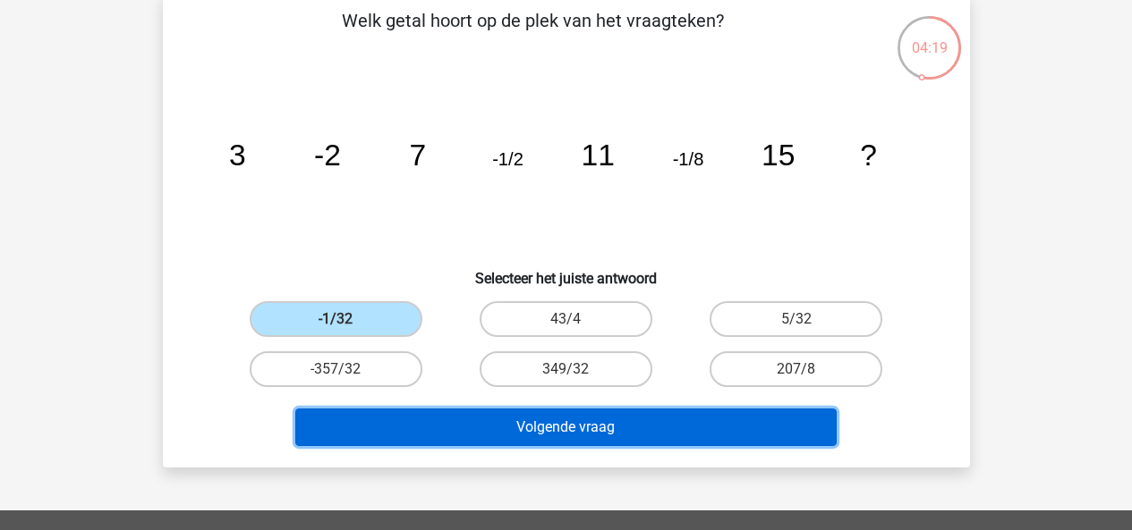
click at [597, 428] on button "Volgende vraag" at bounding box center [565, 428] width 541 height 38
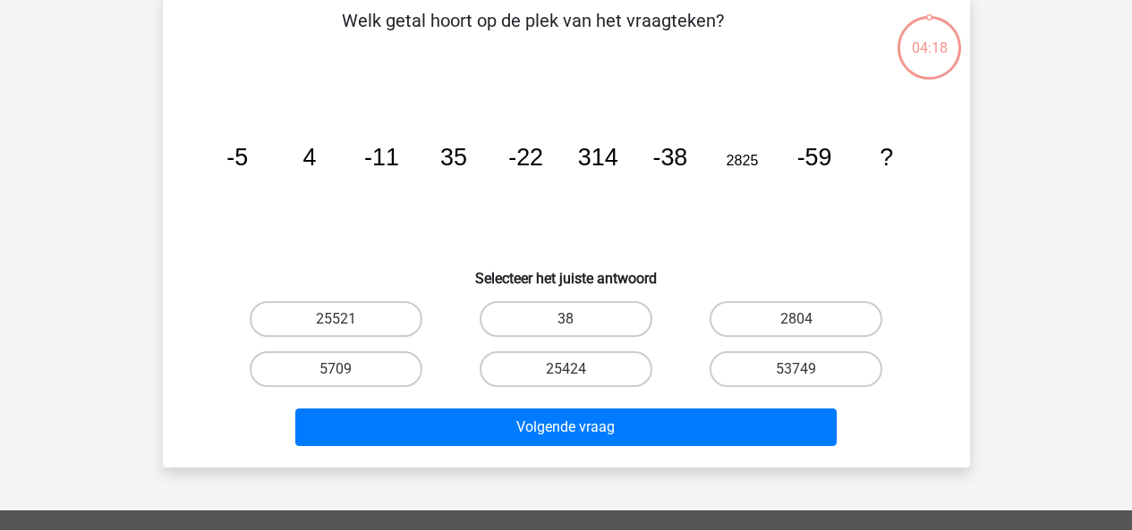
scroll to position [82, 0]
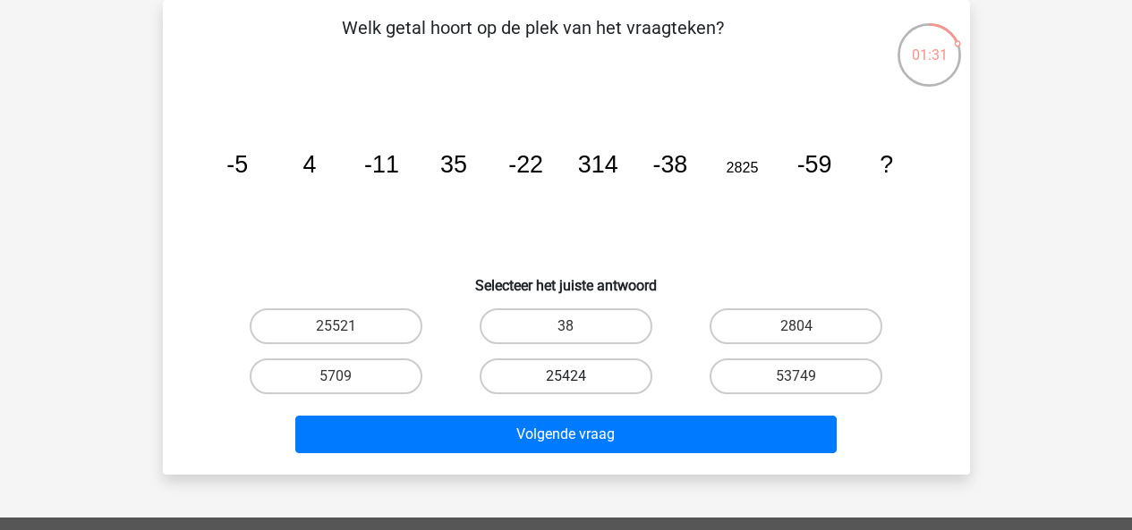
click at [536, 377] on label "25424" at bounding box center [565, 377] width 173 height 36
click at [565, 377] on input "25424" at bounding box center [571, 383] width 12 height 12
radio input "true"
click at [542, 376] on label "25424" at bounding box center [565, 377] width 173 height 36
click at [565, 377] on input "25424" at bounding box center [571, 383] width 12 height 12
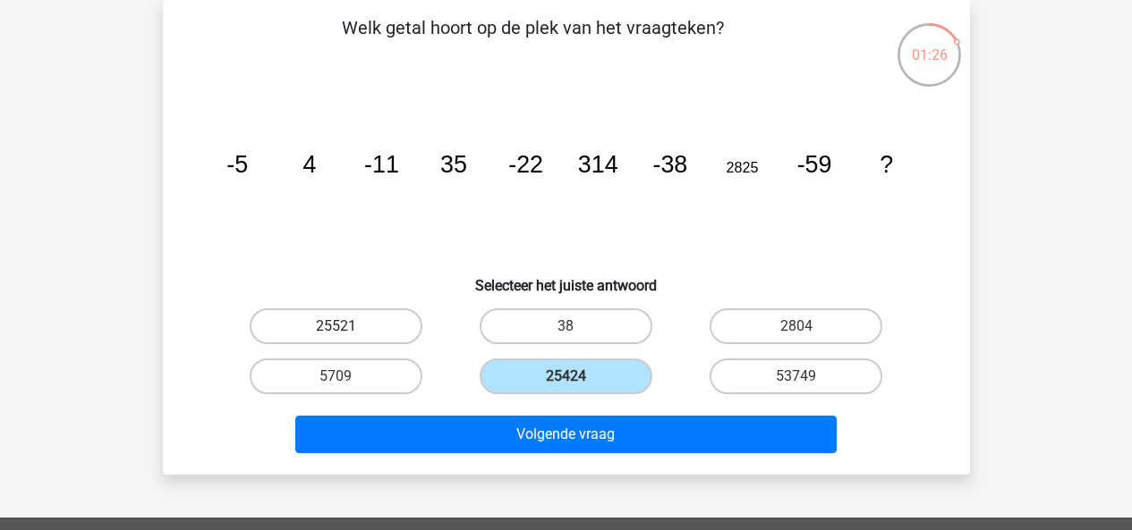
click at [303, 316] on label "25521" at bounding box center [336, 327] width 173 height 36
click at [335, 327] on input "25521" at bounding box center [341, 333] width 12 height 12
radio input "true"
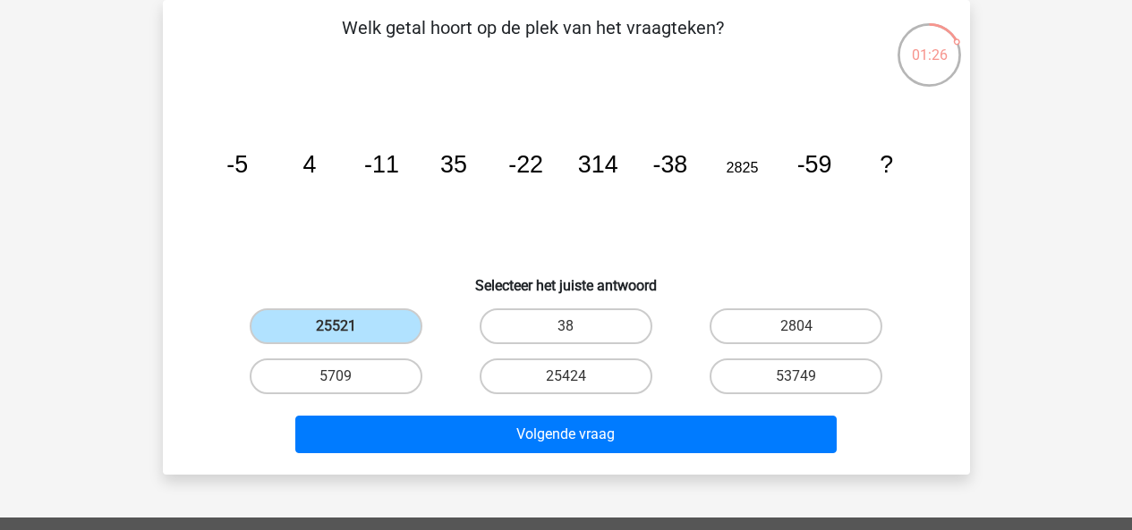
click at [505, 458] on div "Volgende vraag" at bounding box center [566, 438] width 691 height 45
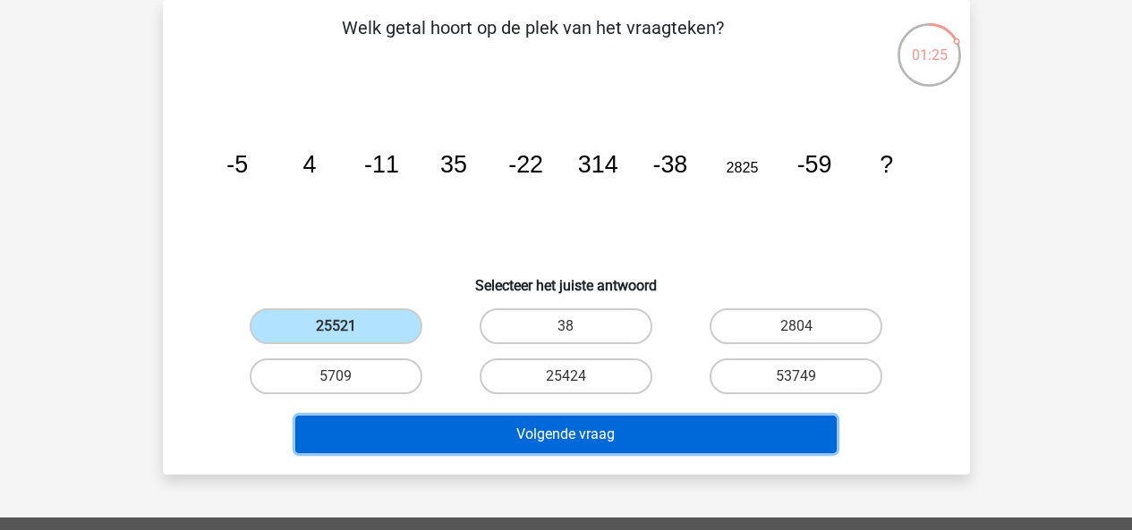
click at [525, 443] on button "Volgende vraag" at bounding box center [565, 435] width 541 height 38
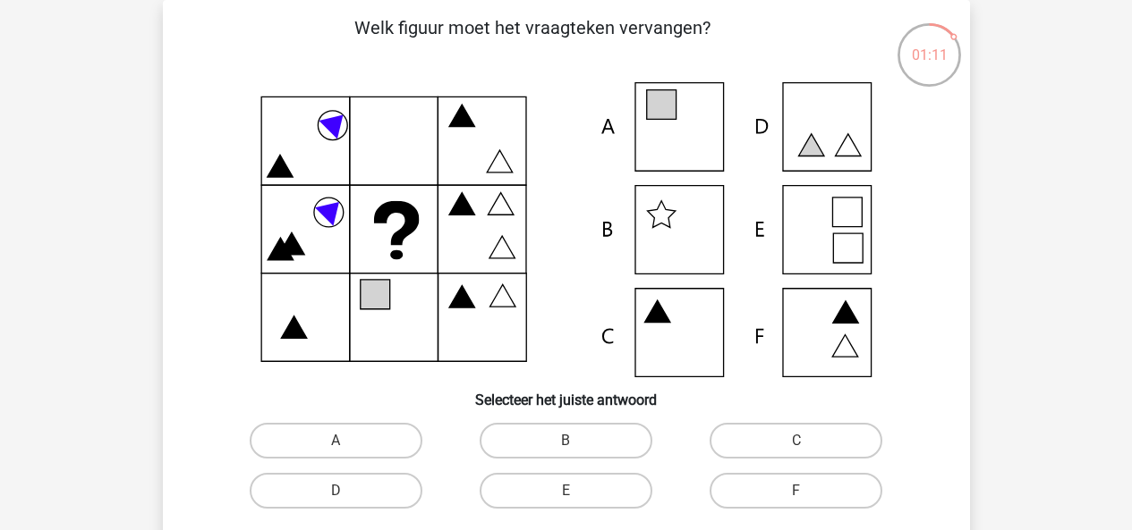
click at [813, 325] on icon at bounding box center [566, 229] width 721 height 295
click at [715, 471] on div "F" at bounding box center [796, 491] width 230 height 50
click at [444, 459] on div "F" at bounding box center [336, 441] width 216 height 36
click at [720, 480] on label "F" at bounding box center [795, 491] width 173 height 36
click at [796, 491] on input "F" at bounding box center [802, 497] width 12 height 12
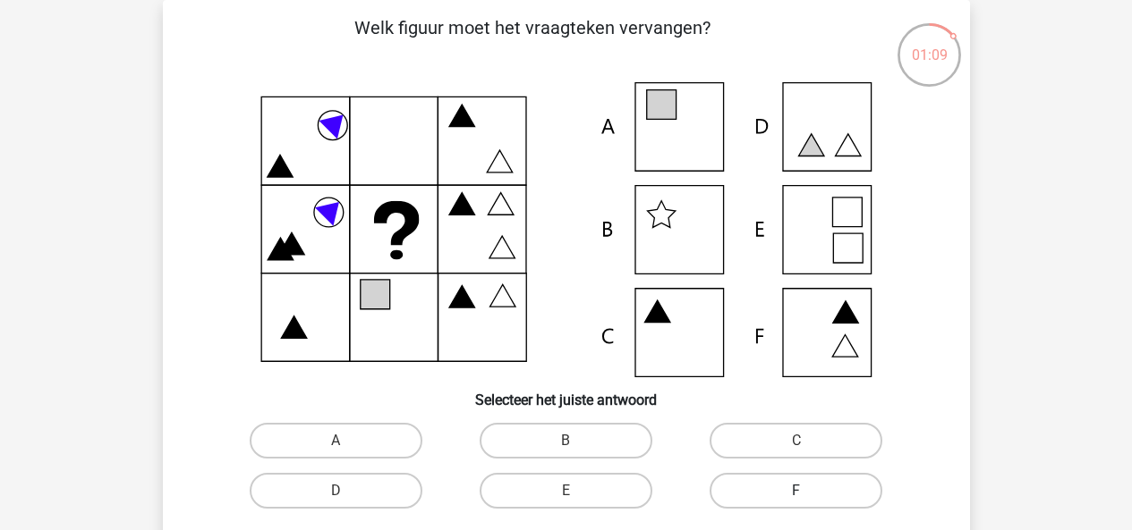
radio input "true"
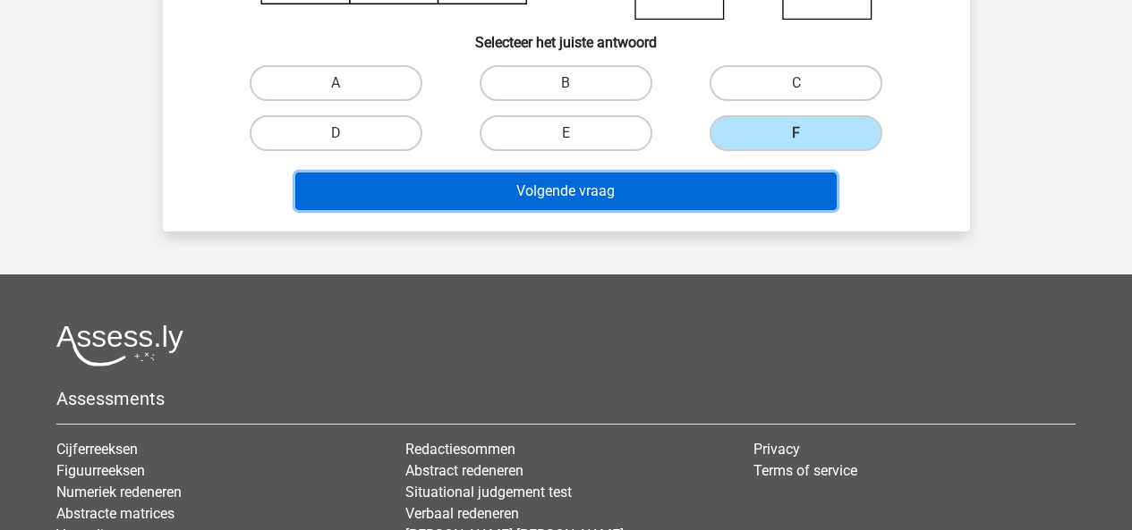
click at [660, 185] on button "Volgende vraag" at bounding box center [565, 192] width 541 height 38
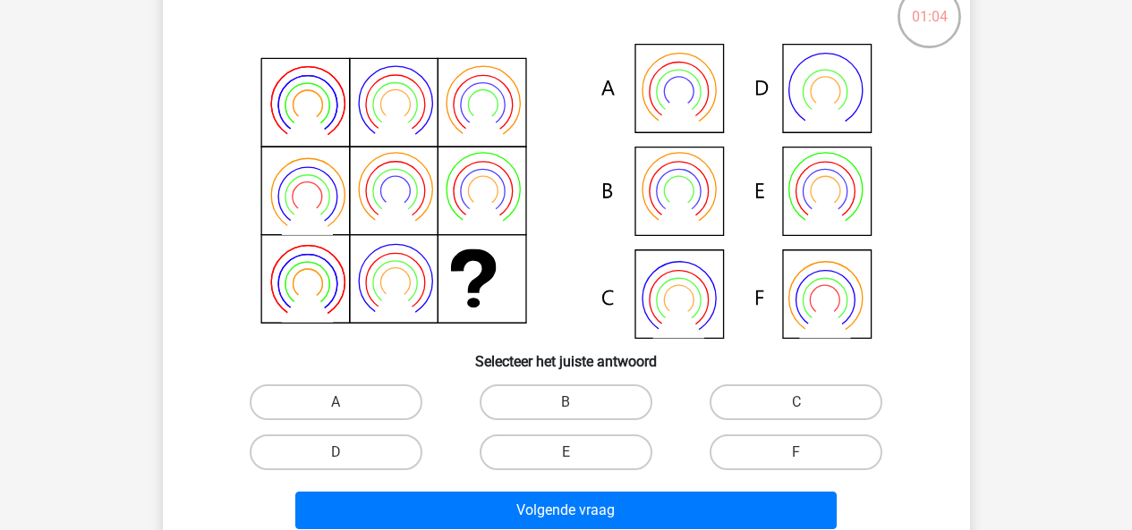
scroll to position [89, 0]
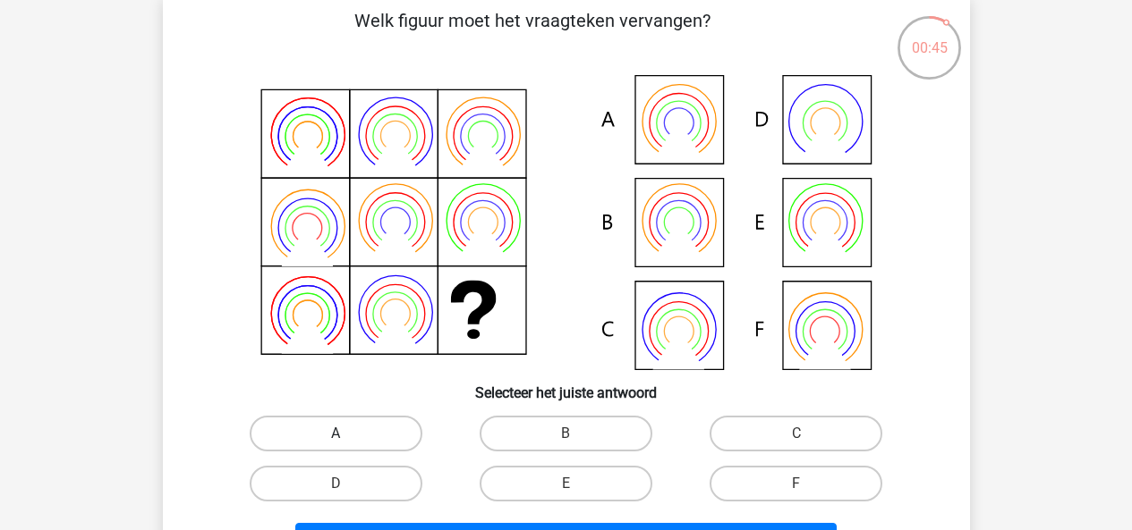
click at [400, 420] on label "A" at bounding box center [336, 434] width 173 height 36
click at [347, 434] on input "A" at bounding box center [341, 440] width 12 height 12
radio input "true"
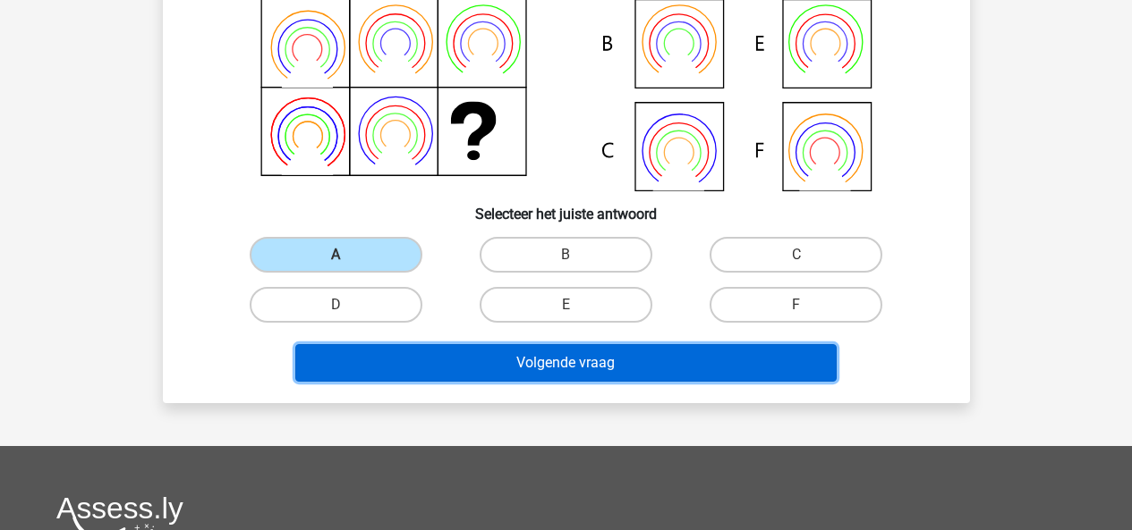
click at [497, 368] on button "Volgende vraag" at bounding box center [565, 363] width 541 height 38
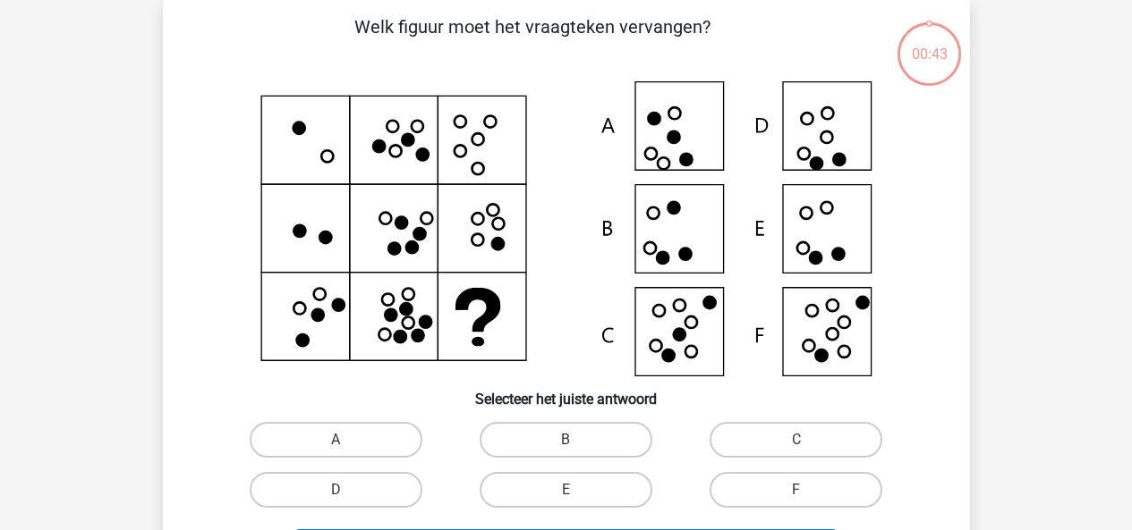
scroll to position [82, 0]
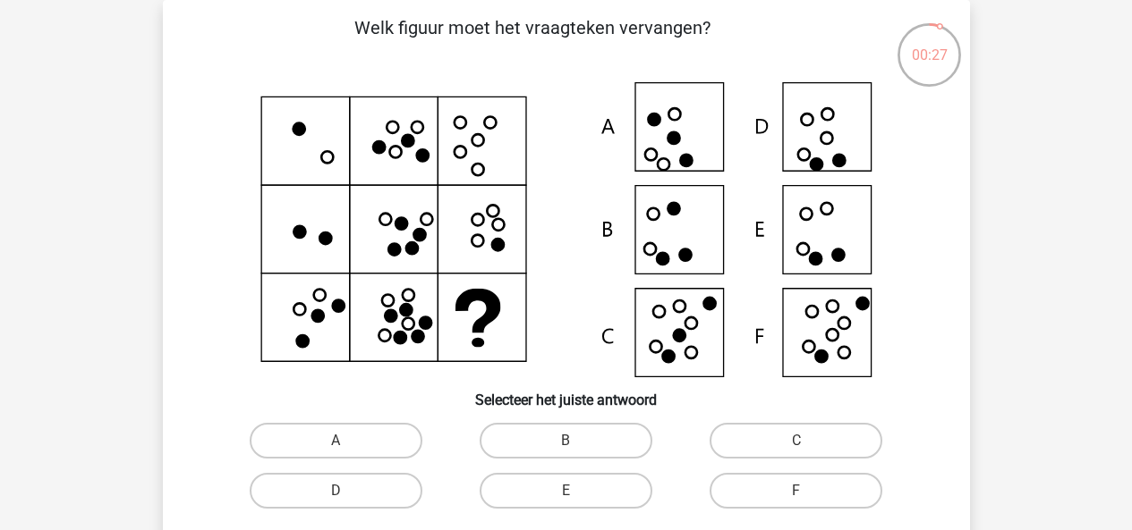
click at [568, 496] on input "E" at bounding box center [571, 497] width 12 height 12
radio input "true"
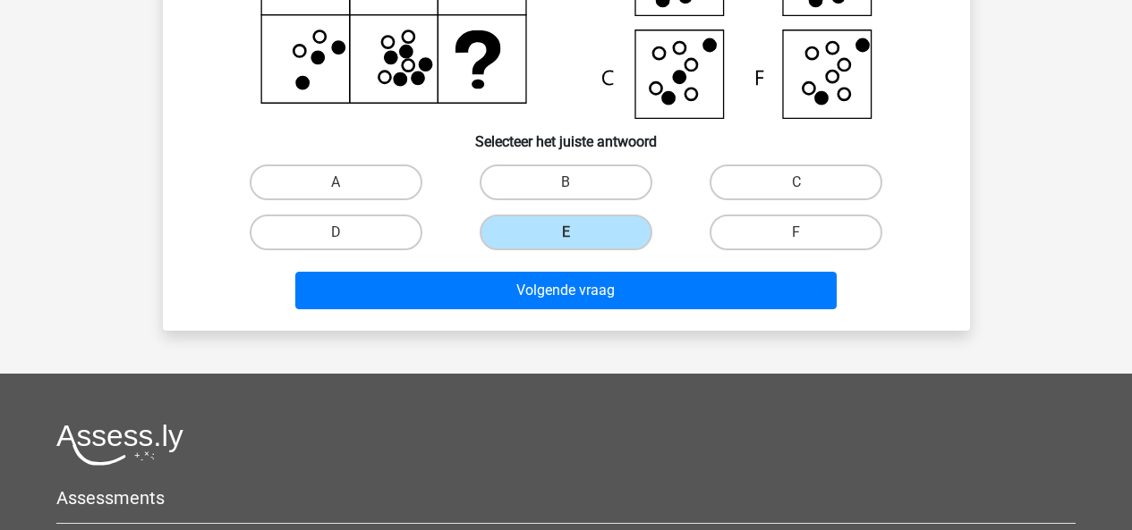
scroll to position [351, 0]
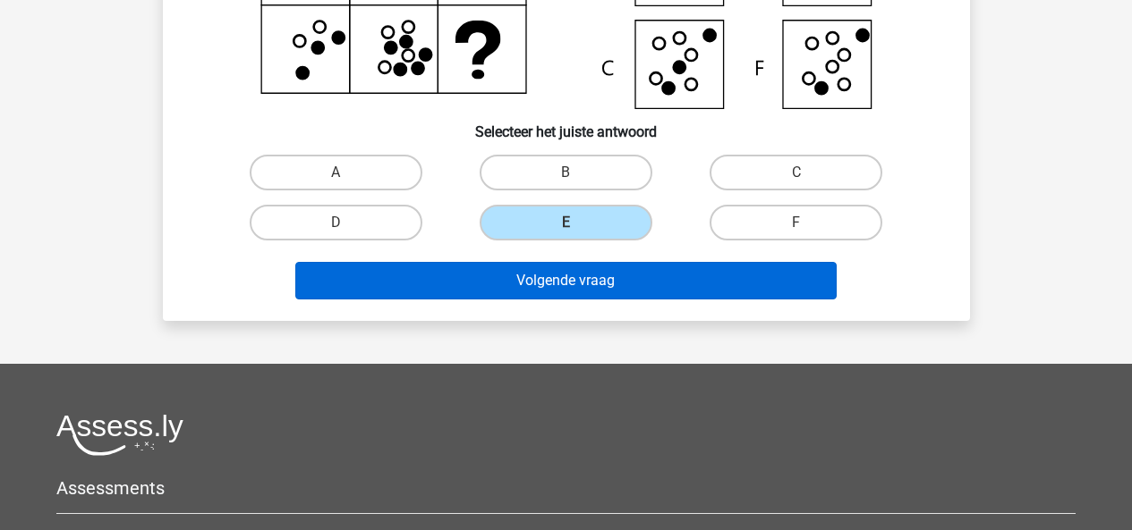
click at [667, 299] on div "Volgende vraag" at bounding box center [566, 284] width 691 height 45
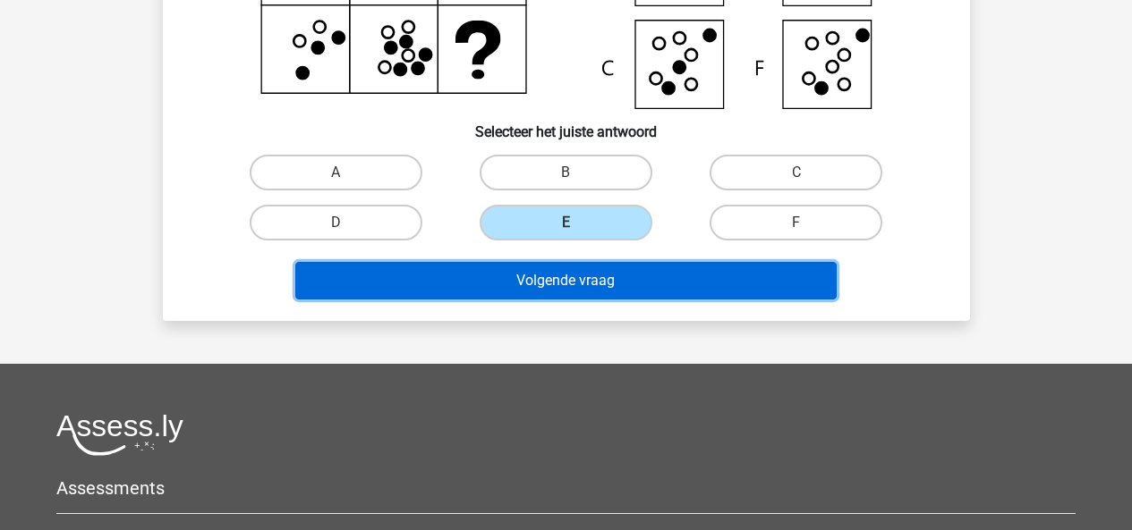
click at [674, 293] on button "Volgende vraag" at bounding box center [565, 281] width 541 height 38
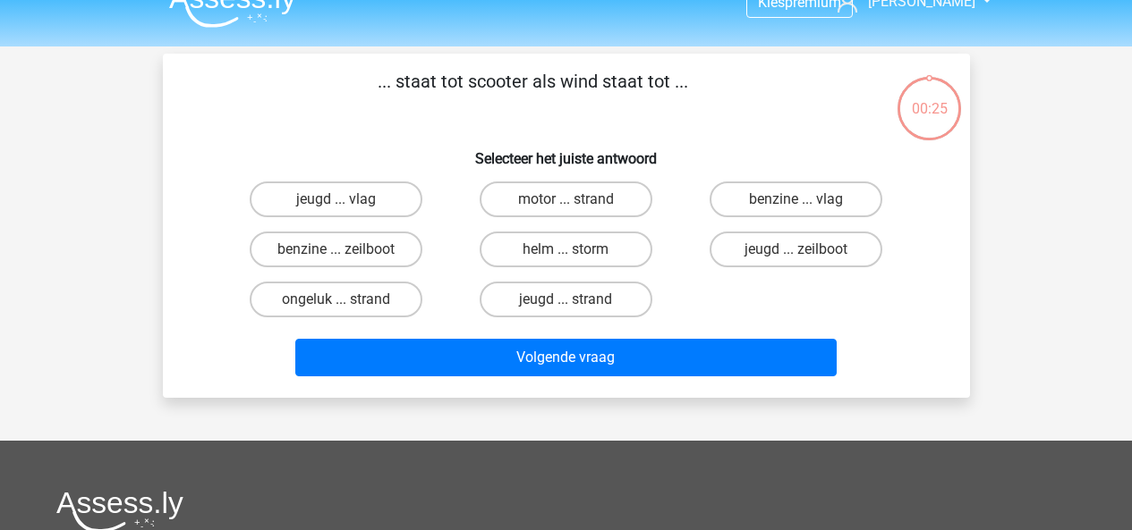
scroll to position [0, 0]
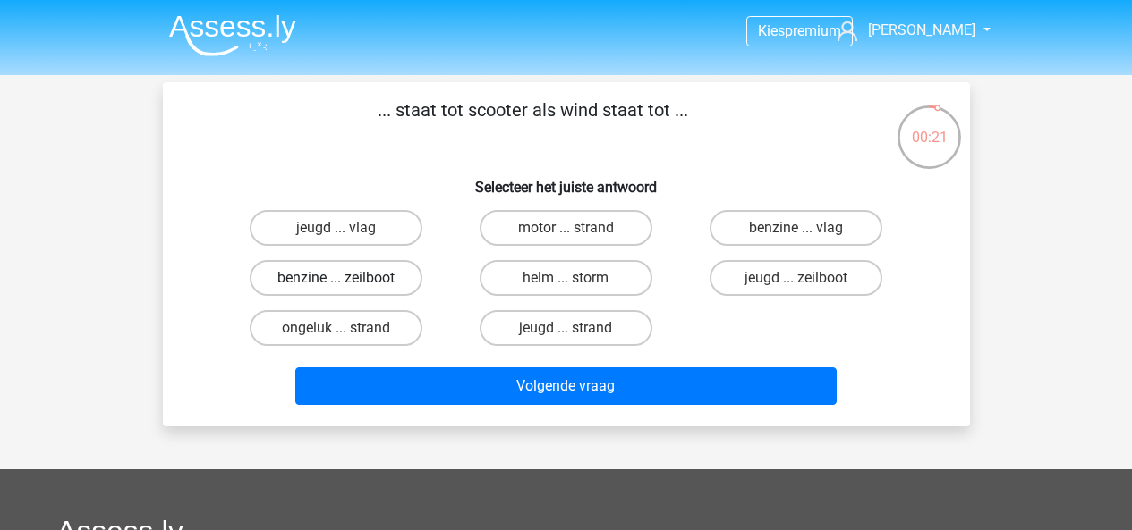
click at [375, 274] on label "benzine ... zeilboot" at bounding box center [336, 278] width 173 height 36
click at [347, 278] on input "benzine ... zeilboot" at bounding box center [341, 284] width 12 height 12
radio input "true"
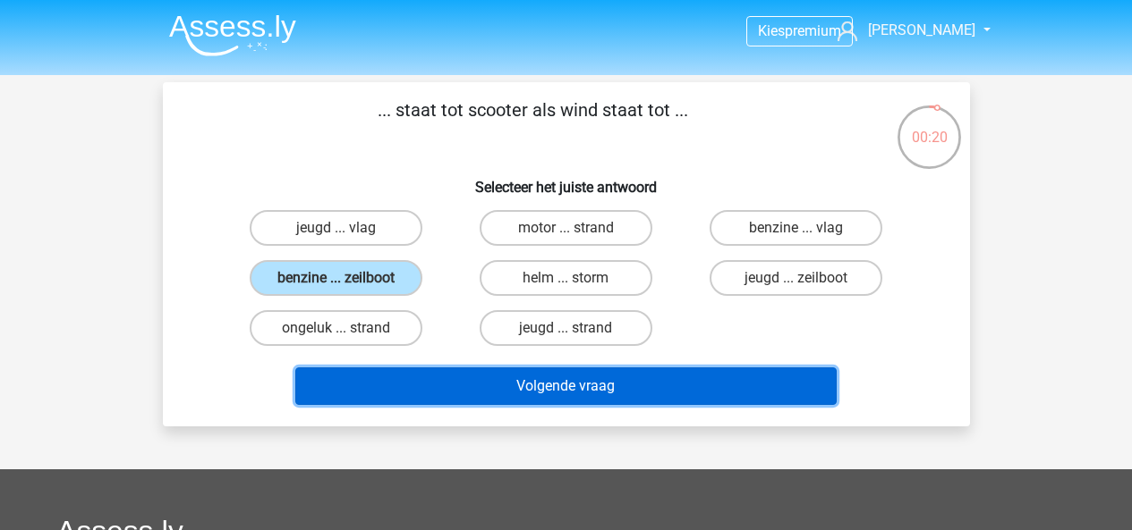
click at [452, 370] on button "Volgende vraag" at bounding box center [565, 387] width 541 height 38
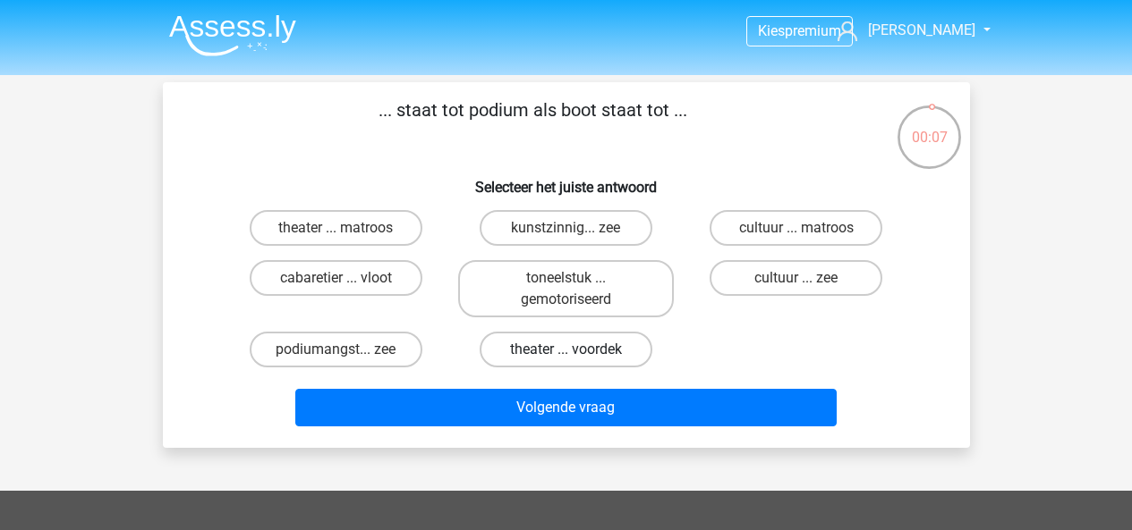
click at [529, 348] on label "theater ... voordek" at bounding box center [565, 350] width 173 height 36
click at [565, 350] on input "theater ... voordek" at bounding box center [571, 356] width 12 height 12
radio input "true"
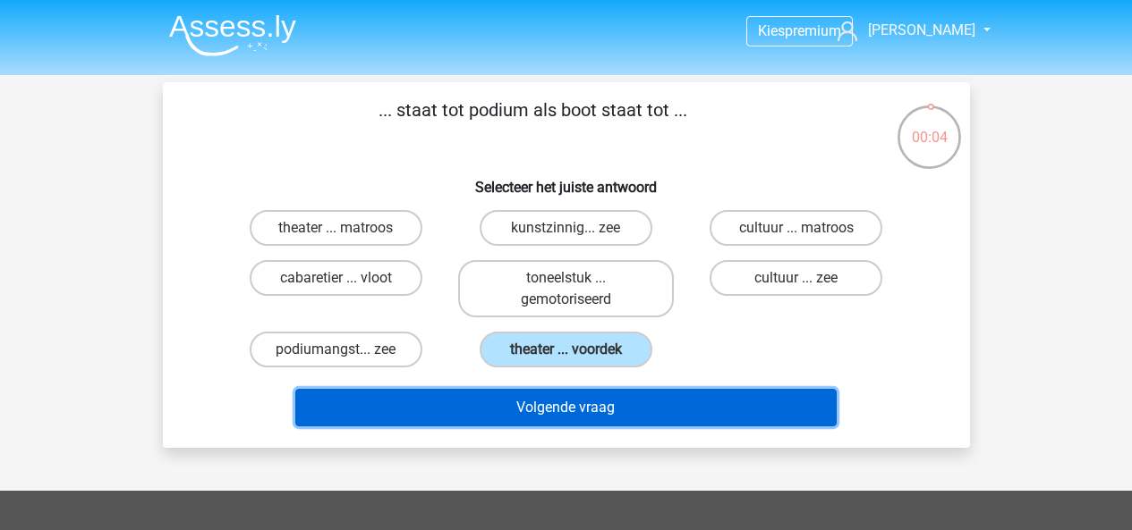
click at [505, 402] on button "Volgende vraag" at bounding box center [565, 408] width 541 height 38
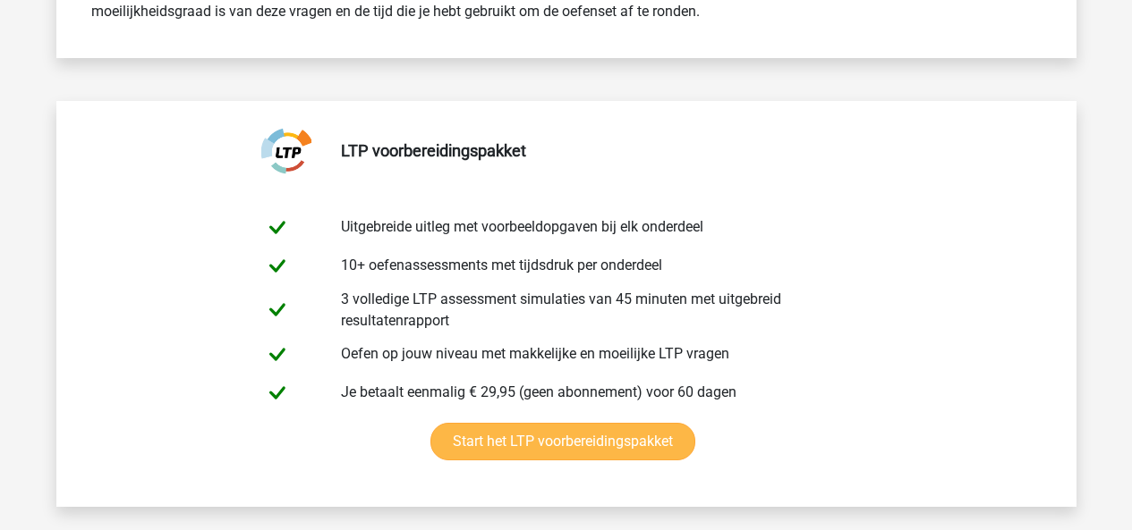
scroll to position [805, 0]
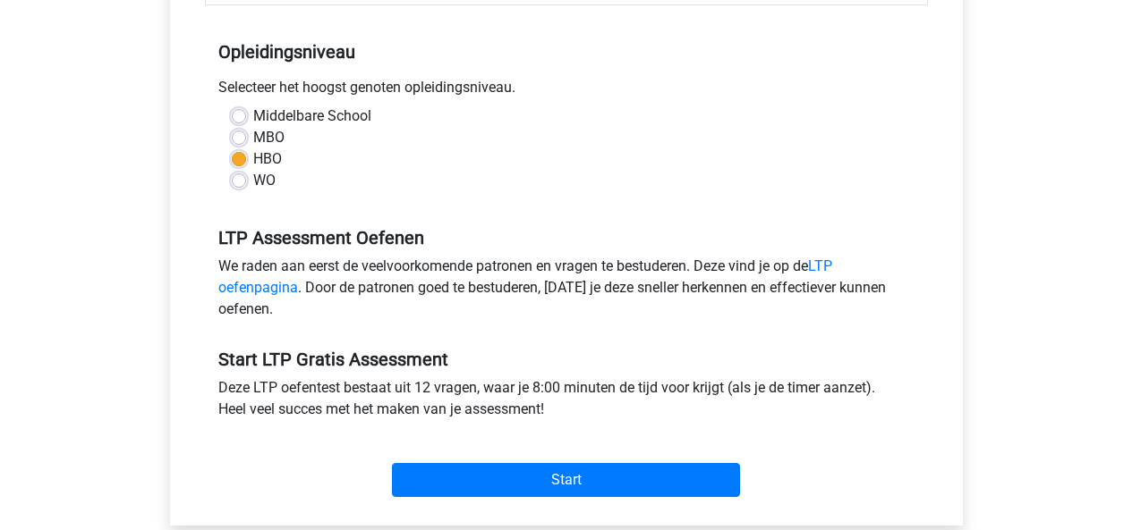
scroll to position [447, 0]
